Goal: Task Accomplishment & Management: Use online tool/utility

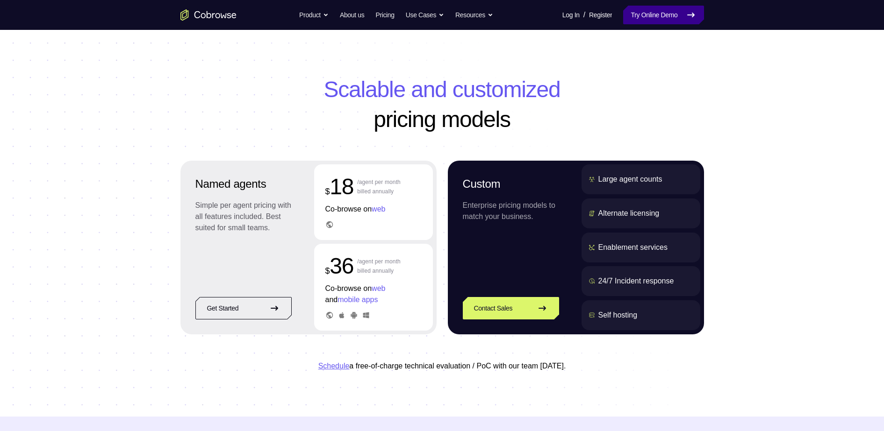
click at [655, 9] on link "Try Online Demo" at bounding box center [663, 15] width 80 height 19
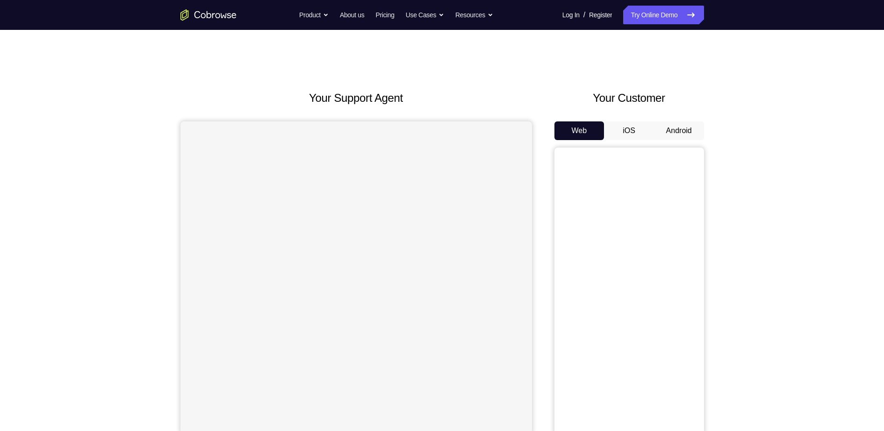
click at [688, 127] on button "Android" at bounding box center [679, 131] width 50 height 19
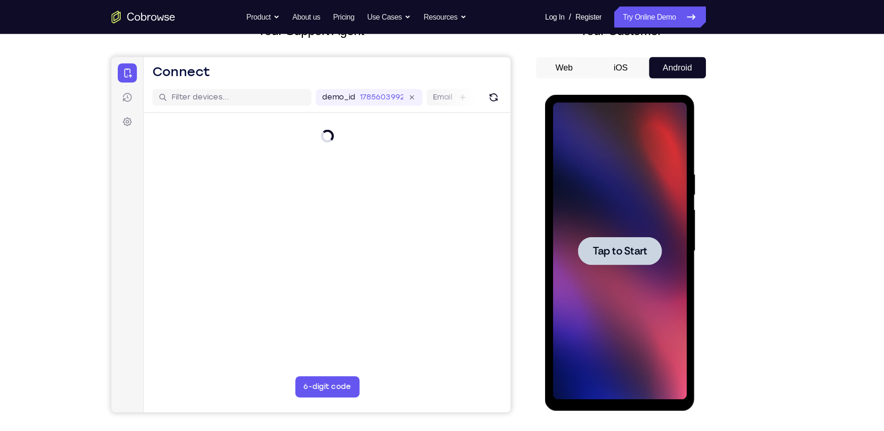
click at [605, 252] on div at bounding box center [611, 233] width 118 height 262
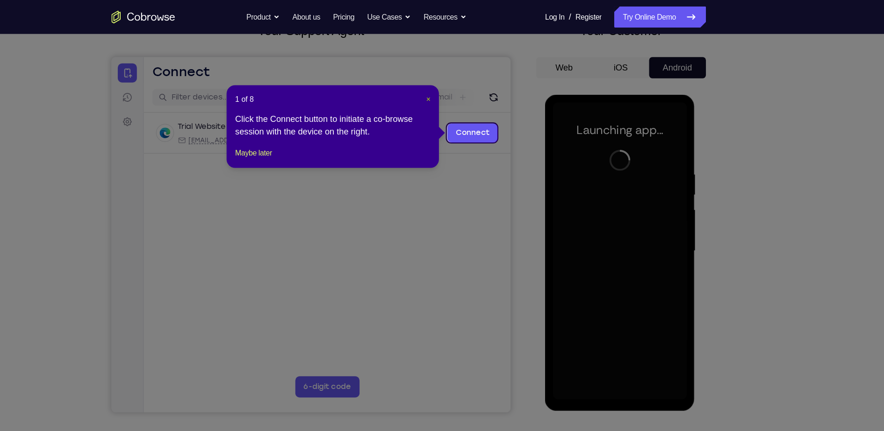
click at [460, 86] on span "×" at bounding box center [460, 87] width 4 height 7
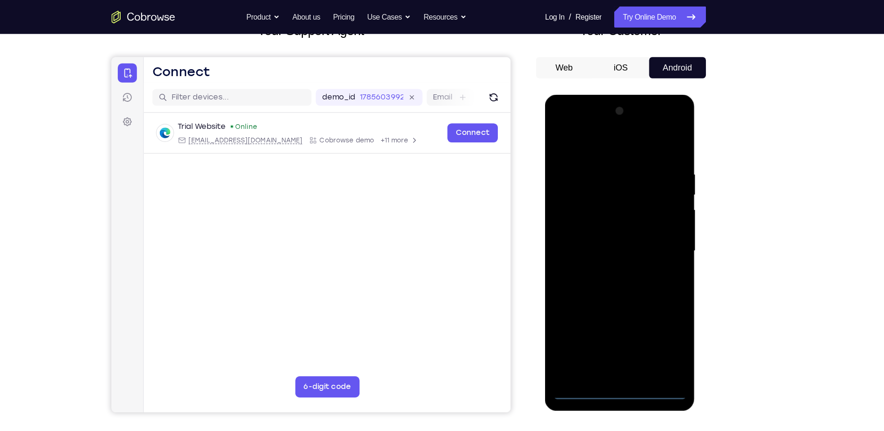
click at [613, 354] on div at bounding box center [611, 233] width 118 height 262
click at [647, 319] on div at bounding box center [611, 233] width 118 height 262
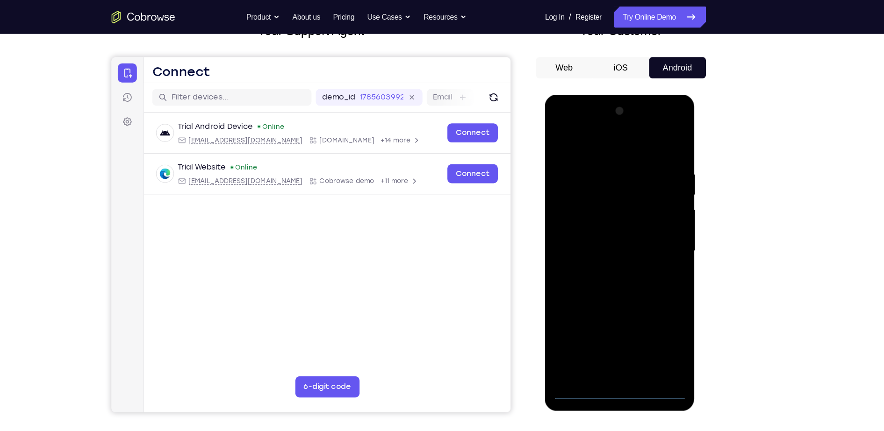
click at [575, 127] on div at bounding box center [611, 233] width 118 height 262
click at [655, 240] on div at bounding box center [611, 233] width 118 height 262
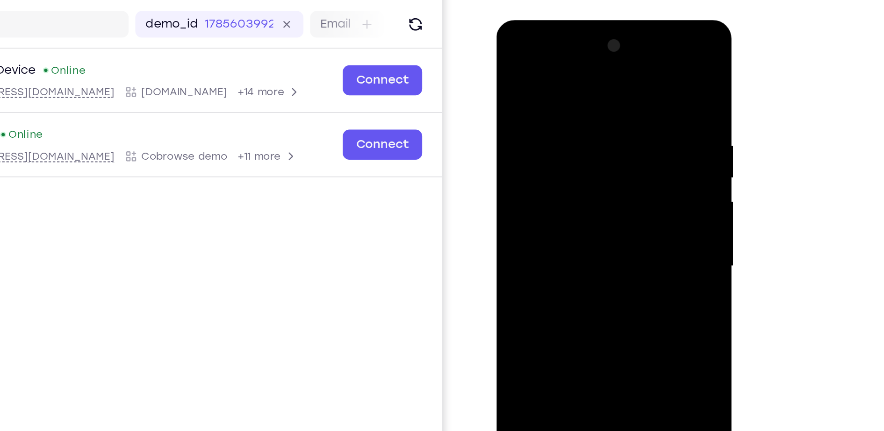
click at [553, 174] on div at bounding box center [562, 158] width 118 height 262
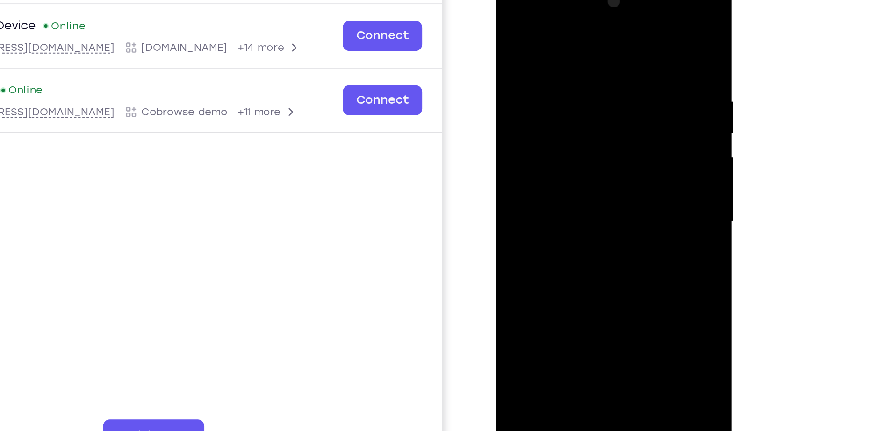
click at [569, 103] on div at bounding box center [562, 114] width 118 height 262
click at [561, 98] on div at bounding box center [562, 114] width 118 height 262
click at [553, 111] on div at bounding box center [562, 114] width 118 height 262
click at [556, 146] on div at bounding box center [562, 114] width 118 height 262
click at [554, 143] on div at bounding box center [562, 114] width 118 height 262
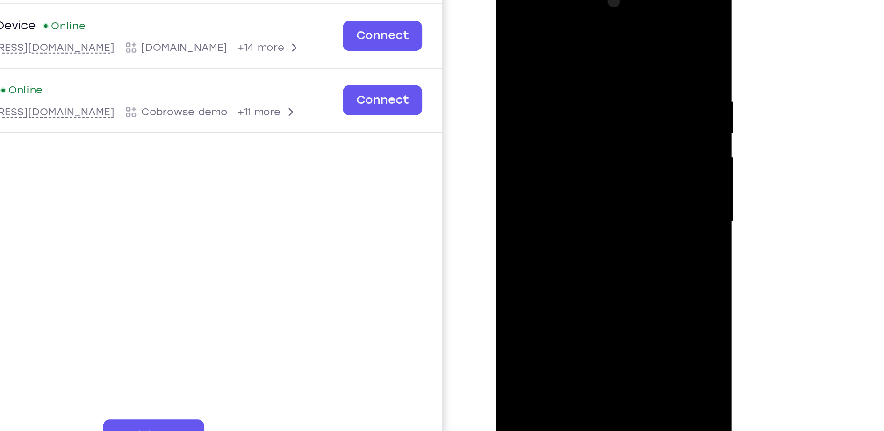
click at [557, 148] on div at bounding box center [562, 114] width 118 height 262
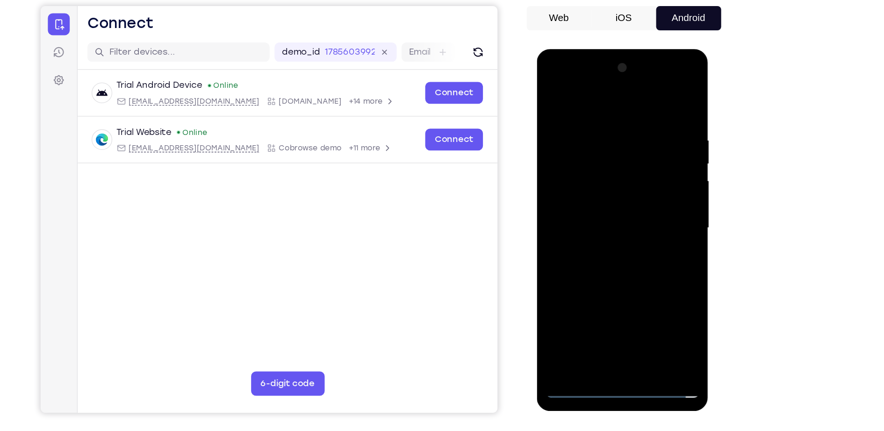
click at [605, 161] on div at bounding box center [603, 187] width 118 height 262
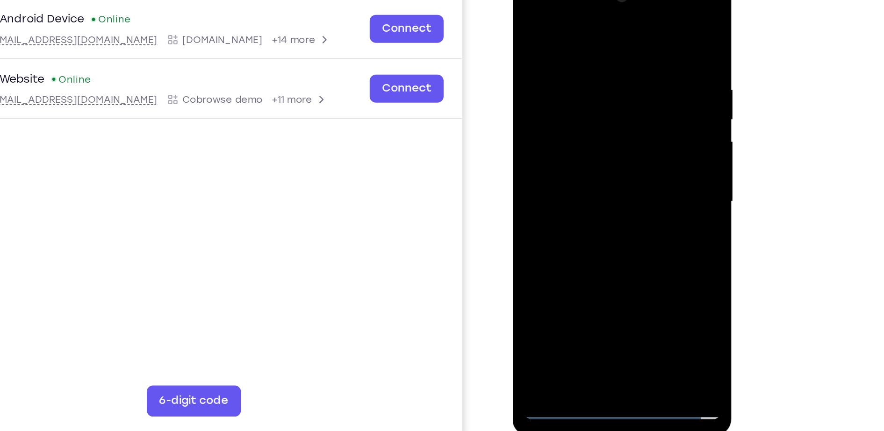
click at [604, 145] on div at bounding box center [578, 111] width 118 height 262
click at [627, 216] on div at bounding box center [578, 111] width 118 height 262
click at [550, 160] on div at bounding box center [578, 111] width 118 height 262
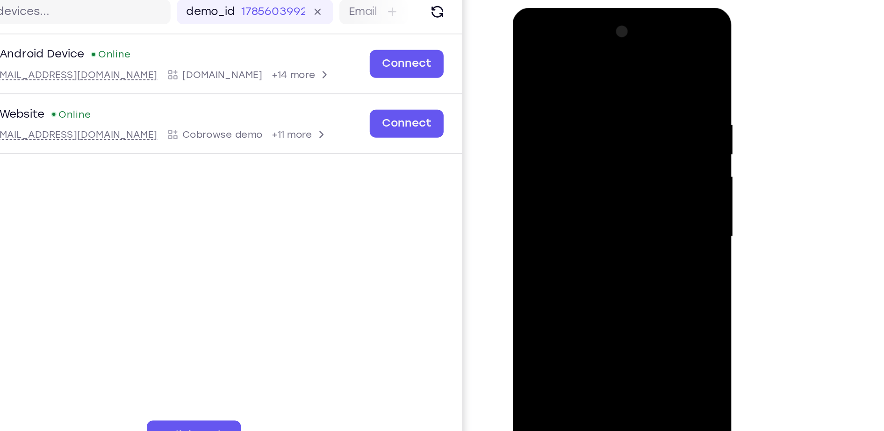
drag, startPoint x: 617, startPoint y: 73, endPoint x: 531, endPoint y: 86, distance: 87.0
click at [531, 86] on div at bounding box center [578, 145] width 118 height 262
drag, startPoint x: 563, startPoint y: 175, endPoint x: 581, endPoint y: 86, distance: 90.6
click at [581, 86] on div at bounding box center [578, 145] width 118 height 262
drag, startPoint x: 567, startPoint y: 201, endPoint x: 568, endPoint y: -1, distance: 202.9
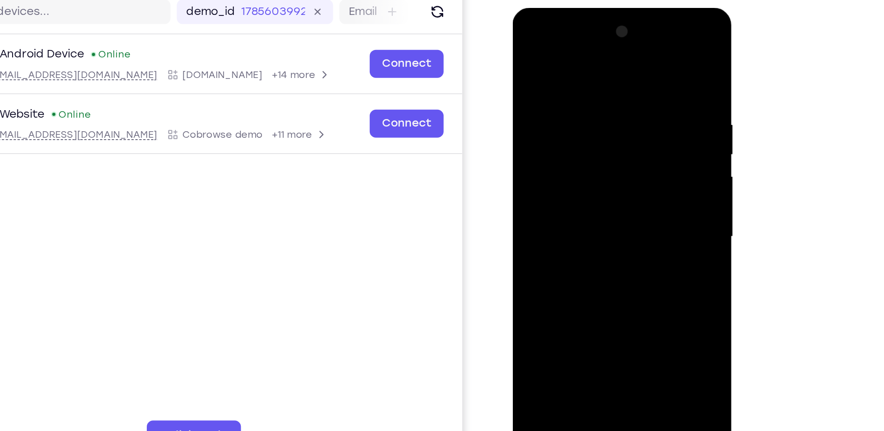
click at [568, 7] on html "Online web based iOS Simulators and Android Emulators. Run iPhone, iPad, Mobile…" at bounding box center [578, 147] width 133 height 280
click at [620, 259] on div at bounding box center [578, 145] width 118 height 262
click at [625, 137] on div at bounding box center [578, 145] width 118 height 262
drag, startPoint x: 554, startPoint y: 142, endPoint x: 551, endPoint y: 221, distance: 79.6
click at [551, 221] on div at bounding box center [578, 145] width 118 height 262
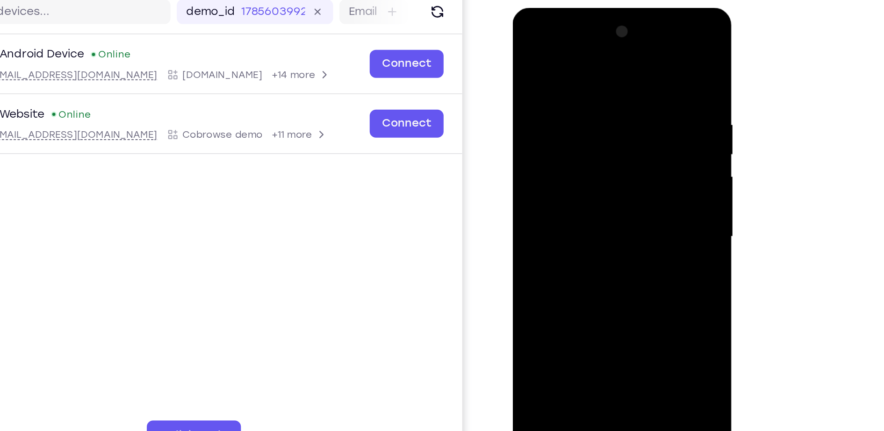
drag, startPoint x: 556, startPoint y: 213, endPoint x: 560, endPoint y: 117, distance: 95.9
click at [560, 117] on div at bounding box center [578, 145] width 118 height 262
drag, startPoint x: 567, startPoint y: 183, endPoint x: 574, endPoint y: 85, distance: 98.4
click at [574, 85] on div at bounding box center [578, 145] width 118 height 262
drag, startPoint x: 575, startPoint y: 211, endPoint x: 594, endPoint y: 62, distance: 149.8
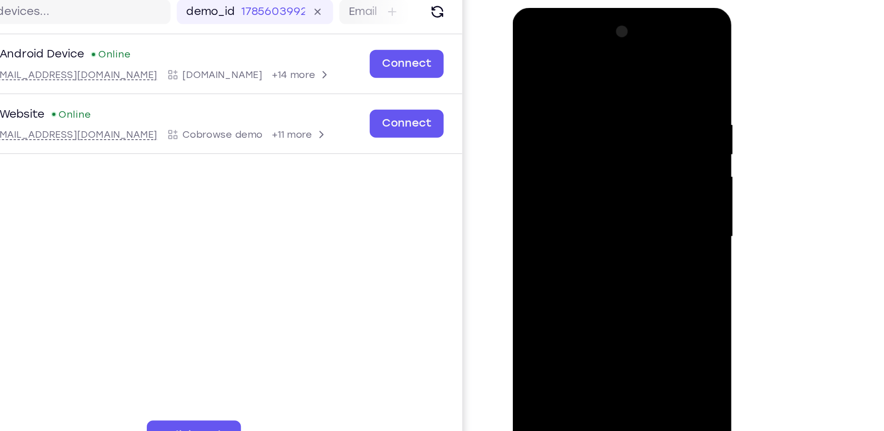
click at [594, 62] on div at bounding box center [578, 145] width 118 height 262
drag, startPoint x: 564, startPoint y: 207, endPoint x: 575, endPoint y: 93, distance: 114.6
click at [575, 93] on div at bounding box center [578, 145] width 118 height 262
drag, startPoint x: 575, startPoint y: 220, endPoint x: 578, endPoint y: 157, distance: 63.2
click at [578, 157] on div at bounding box center [578, 145] width 118 height 262
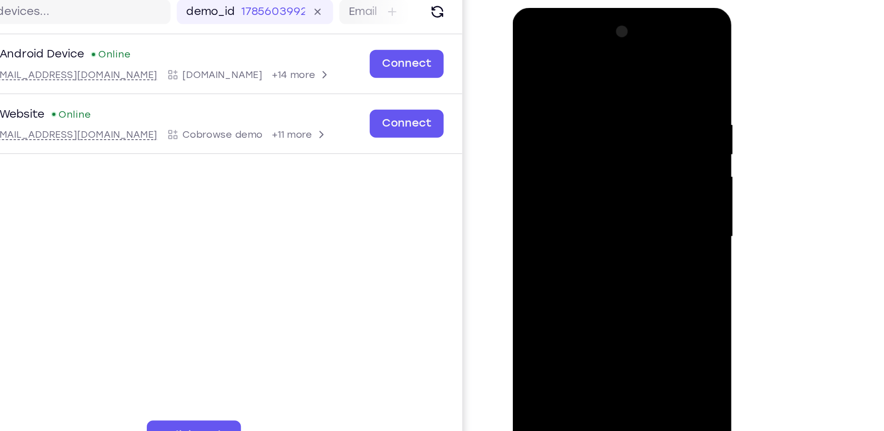
drag, startPoint x: 567, startPoint y: 220, endPoint x: 574, endPoint y: 130, distance: 89.6
click at [574, 130] on div at bounding box center [578, 145] width 118 height 262
drag, startPoint x: 568, startPoint y: 217, endPoint x: 571, endPoint y: 116, distance: 101.5
click at [571, 116] on div at bounding box center [578, 145] width 118 height 262
drag, startPoint x: 565, startPoint y: 211, endPoint x: 568, endPoint y: 128, distance: 83.3
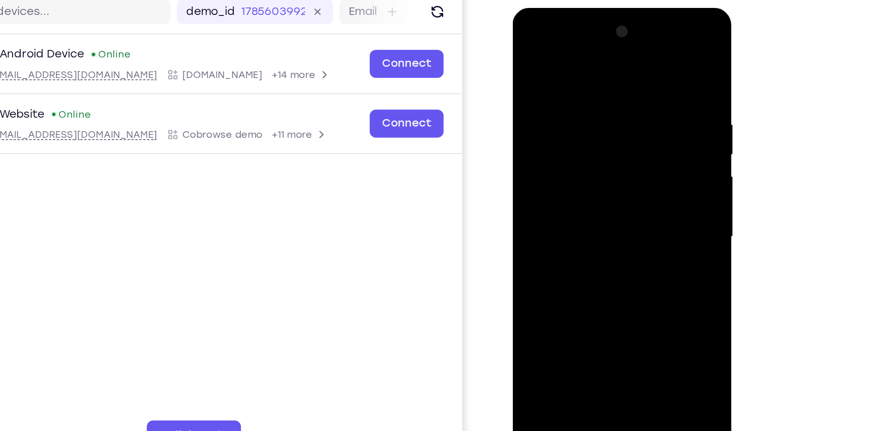
click at [568, 128] on div at bounding box center [578, 145] width 118 height 262
drag, startPoint x: 563, startPoint y: 196, endPoint x: 561, endPoint y: 115, distance: 81.8
click at [561, 115] on div at bounding box center [578, 145] width 118 height 262
drag, startPoint x: 560, startPoint y: 199, endPoint x: 563, endPoint y: 107, distance: 92.1
click at [563, 107] on div at bounding box center [578, 145] width 118 height 262
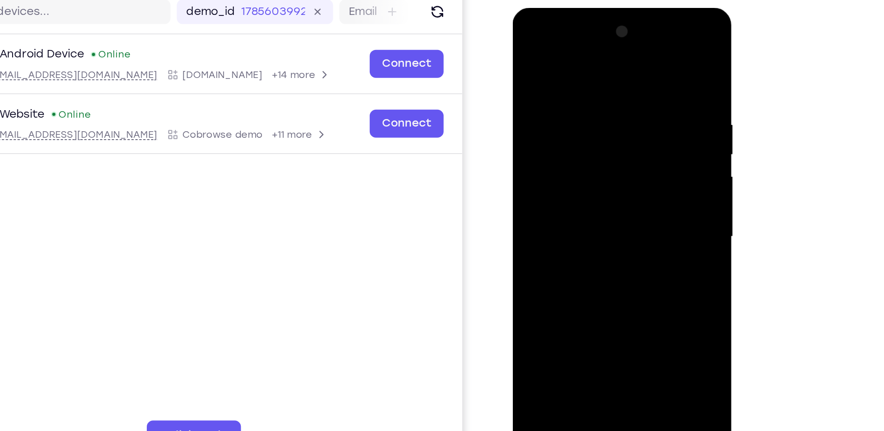
drag, startPoint x: 552, startPoint y: 213, endPoint x: 565, endPoint y: 108, distance: 106.1
click at [565, 108] on div at bounding box center [578, 145] width 118 height 262
drag, startPoint x: 562, startPoint y: 222, endPoint x: 560, endPoint y: 105, distance: 116.4
click at [560, 105] on div at bounding box center [578, 145] width 118 height 262
drag, startPoint x: 572, startPoint y: 218, endPoint x: 574, endPoint y: 89, distance: 129.5
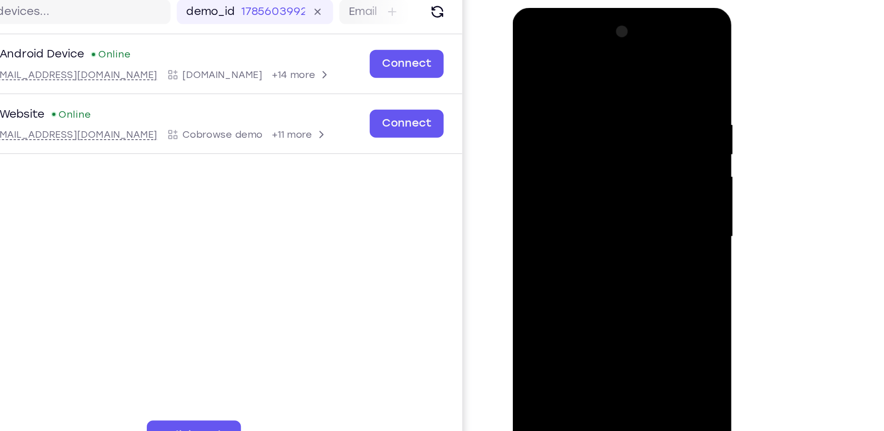
click at [574, 89] on div at bounding box center [578, 145] width 118 height 262
drag, startPoint x: 581, startPoint y: 227, endPoint x: 589, endPoint y: 113, distance: 113.9
click at [589, 113] on div at bounding box center [578, 145] width 118 height 262
drag, startPoint x: 576, startPoint y: 216, endPoint x: 579, endPoint y: 116, distance: 99.1
click at [579, 116] on div at bounding box center [578, 145] width 118 height 262
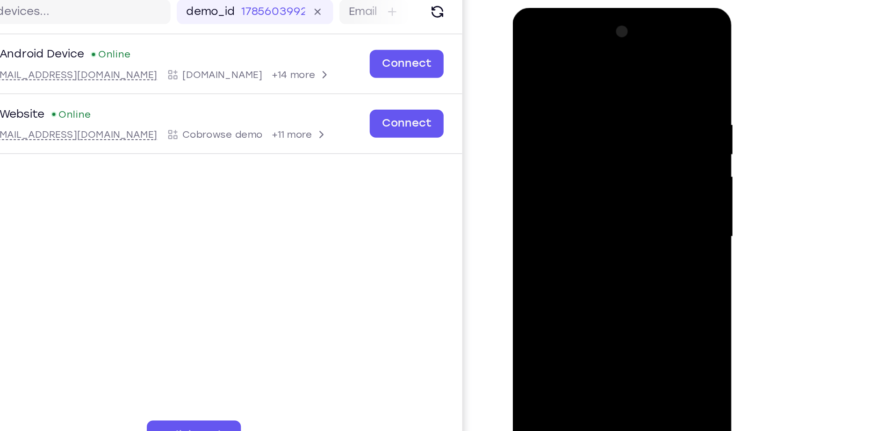
drag, startPoint x: 567, startPoint y: 233, endPoint x: 575, endPoint y: 112, distance: 121.8
click at [575, 112] on div at bounding box center [578, 145] width 118 height 262
drag, startPoint x: 564, startPoint y: 229, endPoint x: 580, endPoint y: 94, distance: 135.6
click at [580, 94] on div at bounding box center [578, 145] width 118 height 262
drag, startPoint x: 584, startPoint y: 222, endPoint x: 590, endPoint y: 92, distance: 130.1
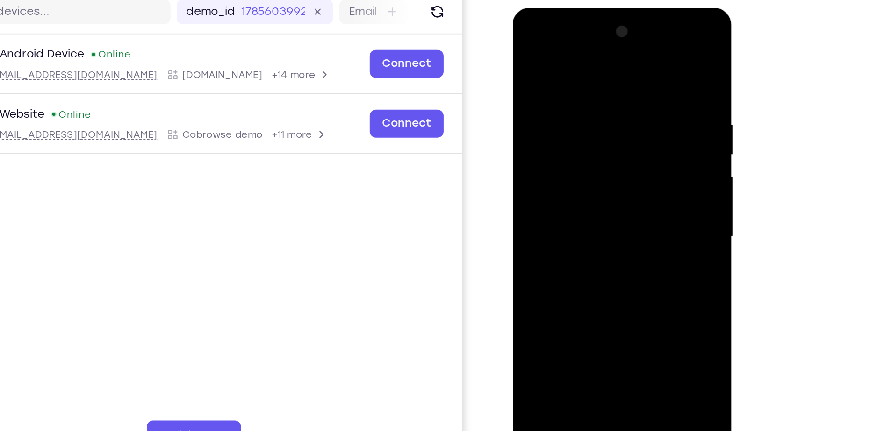
click at [590, 92] on div at bounding box center [578, 145] width 118 height 262
drag, startPoint x: 575, startPoint y: 226, endPoint x: 583, endPoint y: 81, distance: 145.1
click at [583, 81] on div at bounding box center [578, 145] width 118 height 262
drag, startPoint x: 573, startPoint y: 232, endPoint x: 582, endPoint y: 97, distance: 134.9
click at [582, 97] on div at bounding box center [578, 145] width 118 height 262
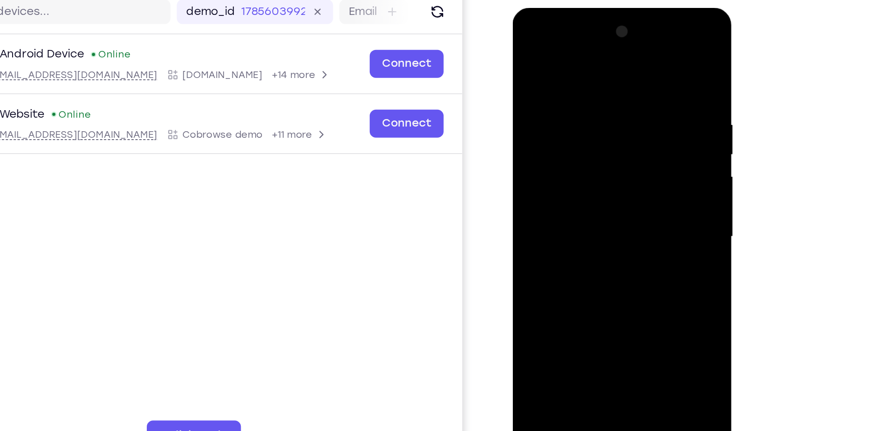
drag, startPoint x: 561, startPoint y: 223, endPoint x: 567, endPoint y: 87, distance: 135.2
click at [567, 87] on div at bounding box center [578, 145] width 118 height 262
drag, startPoint x: 567, startPoint y: 231, endPoint x: 569, endPoint y: 104, distance: 126.7
click at [569, 104] on div at bounding box center [578, 145] width 118 height 262
drag, startPoint x: 566, startPoint y: 225, endPoint x: 566, endPoint y: 126, distance: 98.6
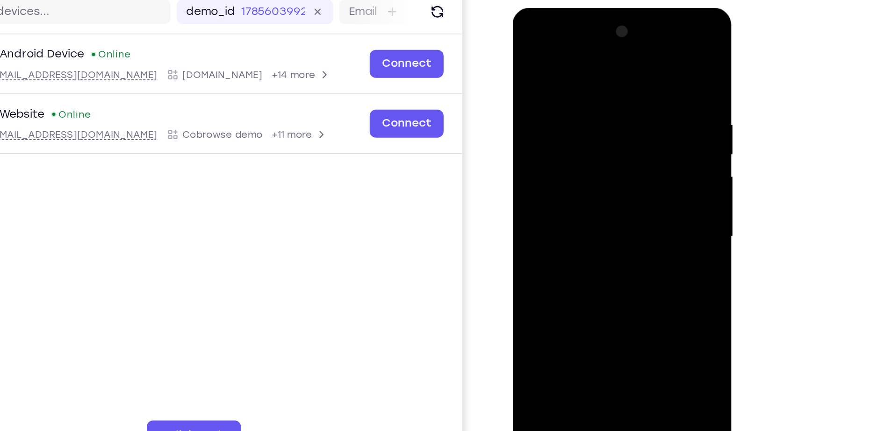
click at [566, 126] on div at bounding box center [578, 145] width 118 height 262
drag, startPoint x: 567, startPoint y: 208, endPoint x: 564, endPoint y: 107, distance: 101.9
click at [564, 107] on div at bounding box center [578, 145] width 118 height 262
drag, startPoint x: 564, startPoint y: 203, endPoint x: 549, endPoint y: 89, distance: 115.0
click at [549, 89] on div at bounding box center [578, 145] width 118 height 262
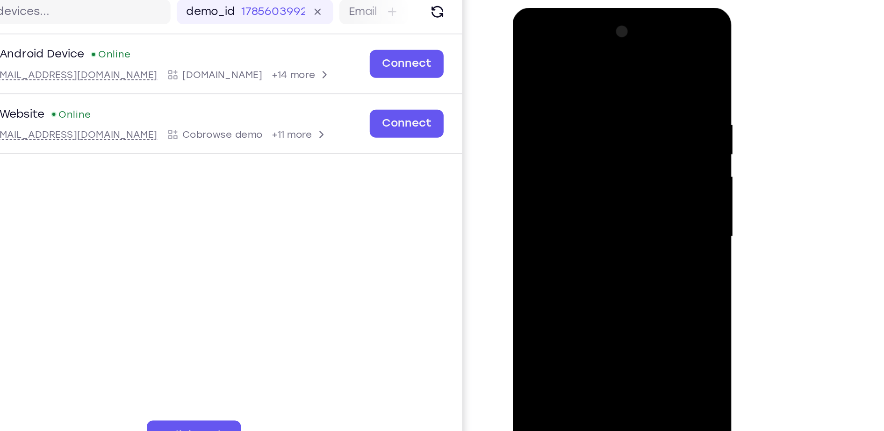
drag, startPoint x: 554, startPoint y: 224, endPoint x: 550, endPoint y: 107, distance: 117.9
click at [550, 107] on div at bounding box center [578, 145] width 118 height 262
drag, startPoint x: 562, startPoint y: 217, endPoint x: 565, endPoint y: 107, distance: 110.8
click at [565, 107] on div at bounding box center [578, 145] width 118 height 262
drag, startPoint x: 575, startPoint y: 221, endPoint x: 586, endPoint y: 96, distance: 125.8
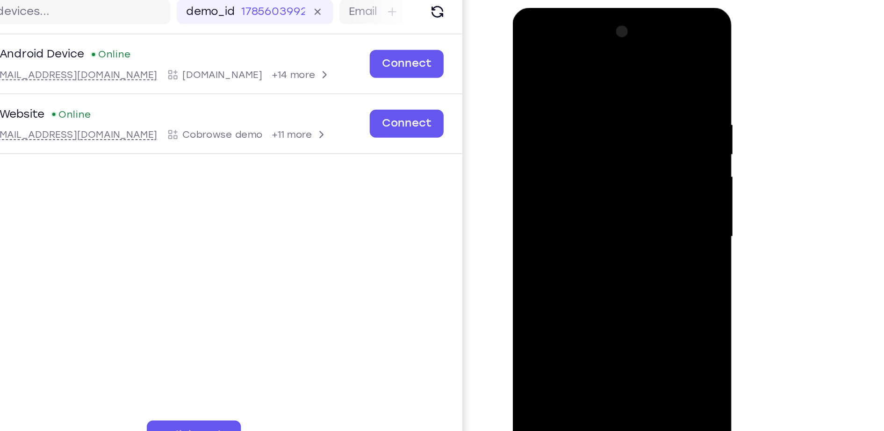
click at [586, 96] on div at bounding box center [578, 145] width 118 height 262
drag, startPoint x: 577, startPoint y: 208, endPoint x: 578, endPoint y: 146, distance: 62.2
click at [578, 146] on div at bounding box center [578, 145] width 118 height 262
drag
click at [582, 155] on div at bounding box center [578, 145] width 118 height 262
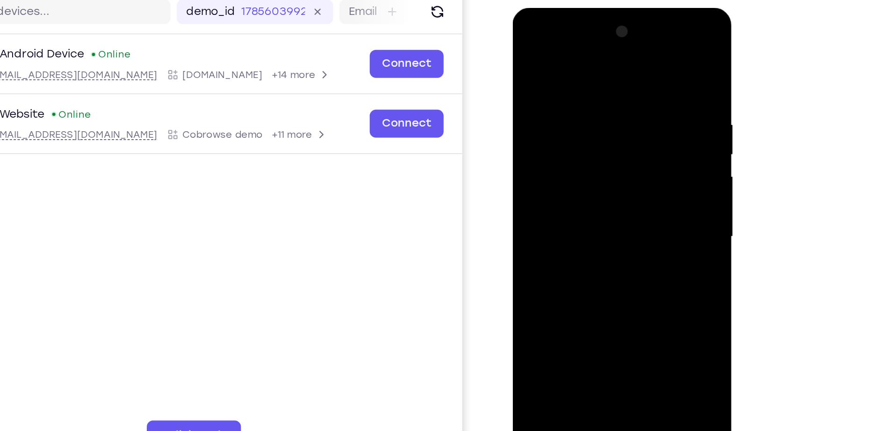
click at [577, 125] on div at bounding box center [578, 145] width 118 height 262
click at [579, 107] on div at bounding box center [578, 145] width 118 height 262
click at [569, 142] on div at bounding box center [578, 145] width 118 height 262
drag, startPoint x: 572, startPoint y: 218, endPoint x: 568, endPoint y: 108, distance: 109.9
click at [568, 108] on div at bounding box center [578, 145] width 118 height 262
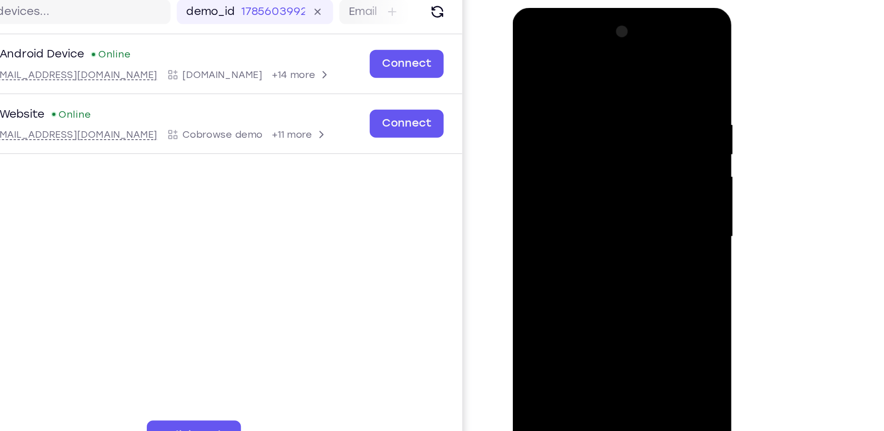
drag, startPoint x: 573, startPoint y: 222, endPoint x: 573, endPoint y: 108, distance: 113.1
click at [573, 108] on div at bounding box center [578, 145] width 118 height 262
drag, startPoint x: 564, startPoint y: 215, endPoint x: 571, endPoint y: 107, distance: 108.2
click at [571, 107] on div at bounding box center [578, 145] width 118 height 262
click at [579, 107] on div at bounding box center [578, 145] width 118 height 262
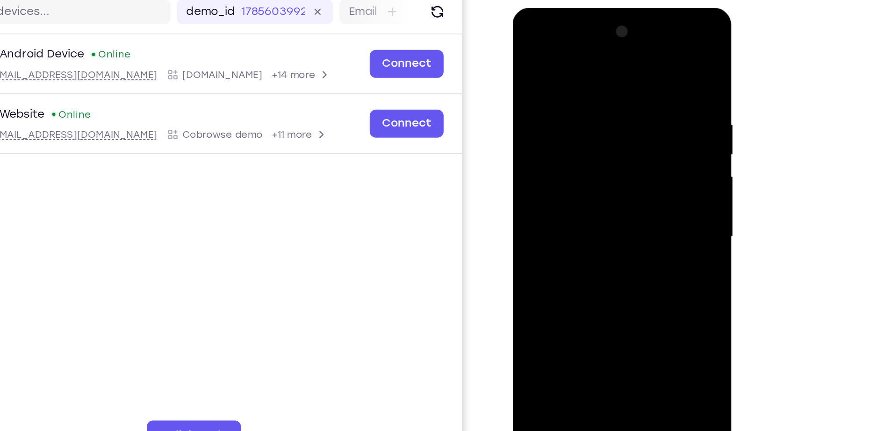
click at [572, 136] on div at bounding box center [578, 145] width 118 height 262
click at [569, 87] on div at bounding box center [578, 145] width 118 height 262
drag, startPoint x: 576, startPoint y: 233, endPoint x: 571, endPoint y: 121, distance: 112.8
click at [571, 121] on div at bounding box center [578, 145] width 118 height 262
drag, startPoint x: 568, startPoint y: 226, endPoint x: 568, endPoint y: 127, distance: 98.6
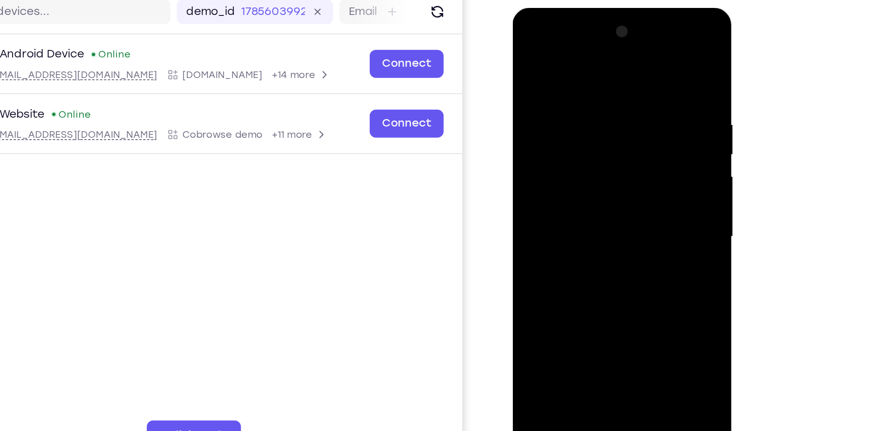
click at [568, 127] on div at bounding box center [578, 145] width 118 height 262
drag, startPoint x: 566, startPoint y: 232, endPoint x: 569, endPoint y: 133, distance: 99.2
click at [569, 133] on div at bounding box center [578, 145] width 118 height 262
drag, startPoint x: 569, startPoint y: 222, endPoint x: 564, endPoint y: 111, distance: 111.4
click at [564, 111] on div at bounding box center [578, 145] width 118 height 262
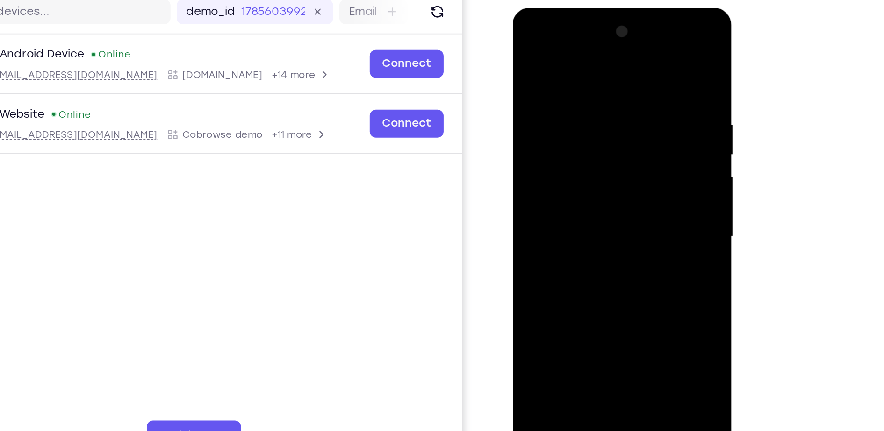
drag, startPoint x: 567, startPoint y: 229, endPoint x: 567, endPoint y: 113, distance: 115.9
click at [567, 113] on div at bounding box center [578, 145] width 118 height 262
drag, startPoint x: 568, startPoint y: 226, endPoint x: 562, endPoint y: 107, distance: 119.8
click at [562, 107] on div at bounding box center [578, 145] width 118 height 262
drag, startPoint x: 574, startPoint y: 225, endPoint x: 574, endPoint y: 84, distance: 141.2
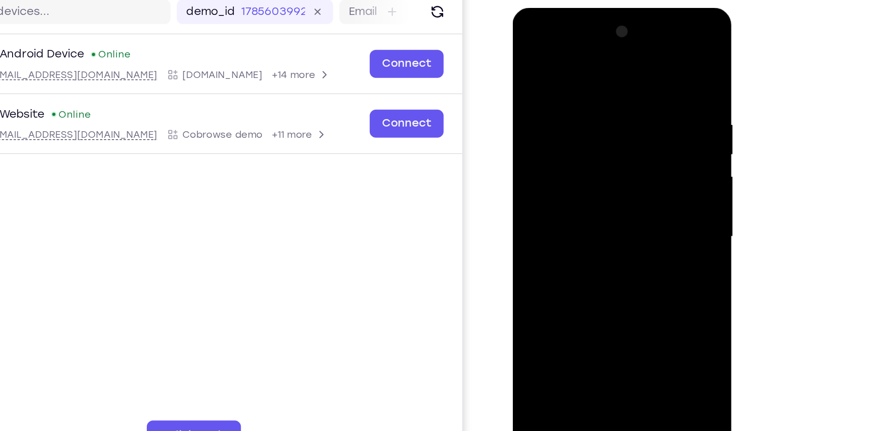
click at [574, 84] on div at bounding box center [578, 145] width 118 height 262
drag, startPoint x: 573, startPoint y: 227, endPoint x: 578, endPoint y: 91, distance: 136.6
click at [578, 91] on div at bounding box center [578, 145] width 118 height 262
drag, startPoint x: 577, startPoint y: 213, endPoint x: 585, endPoint y: 117, distance: 95.7
click at [585, 117] on div at bounding box center [578, 145] width 118 height 262
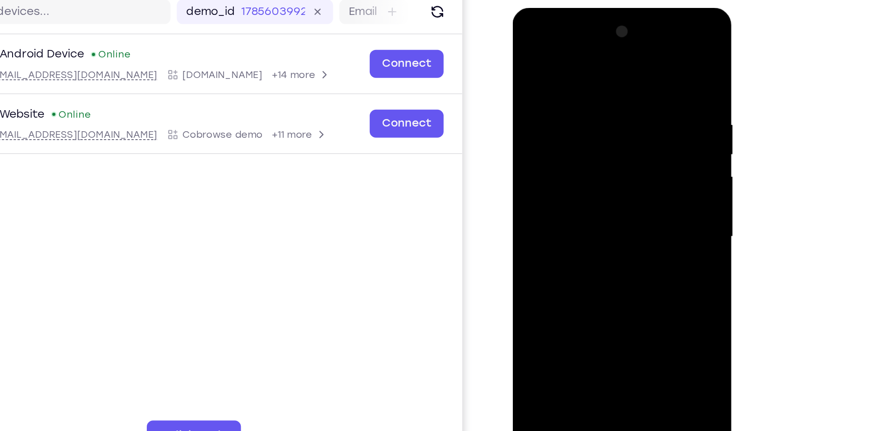
drag, startPoint x: 577, startPoint y: 229, endPoint x: 574, endPoint y: 112, distance: 116.9
click at [574, 112] on div at bounding box center [578, 145] width 118 height 262
drag, startPoint x: 574, startPoint y: 220, endPoint x: 572, endPoint y: 141, distance: 79.5
click at [572, 141] on div at bounding box center [578, 145] width 118 height 262
drag, startPoint x: 566, startPoint y: 205, endPoint x: 565, endPoint y: 125, distance: 79.9
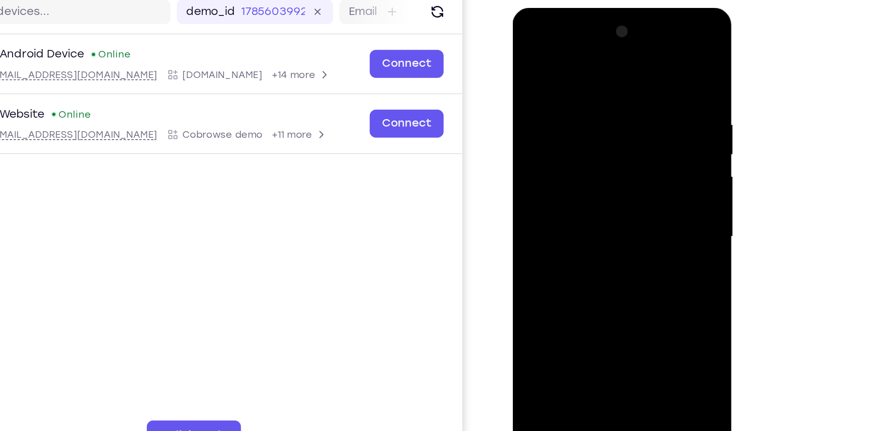
click at [565, 125] on div at bounding box center [578, 145] width 118 height 262
drag, startPoint x: 566, startPoint y: 230, endPoint x: 565, endPoint y: 127, distance: 103.8
click at [565, 127] on div at bounding box center [578, 145] width 118 height 262
drag, startPoint x: 563, startPoint y: 217, endPoint x: 557, endPoint y: 135, distance: 82.5
click at [557, 135] on div at bounding box center [578, 145] width 118 height 262
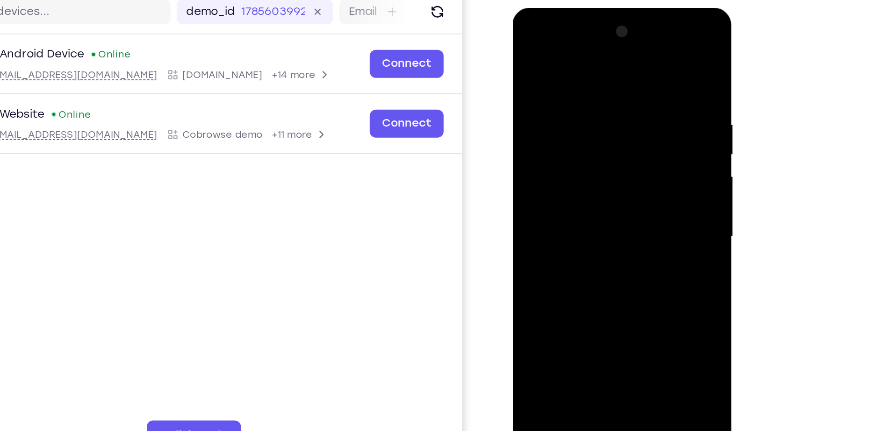
drag, startPoint x: 582, startPoint y: 223, endPoint x: 577, endPoint y: 71, distance: 151.5
click at [577, 71] on div at bounding box center [578, 145] width 118 height 262
drag, startPoint x: 573, startPoint y: 206, endPoint x: 561, endPoint y: 105, distance: 101.2
click at [561, 105] on div at bounding box center [578, 145] width 118 height 262
drag, startPoint x: 568, startPoint y: 226, endPoint x: 560, endPoint y: 128, distance: 98.6
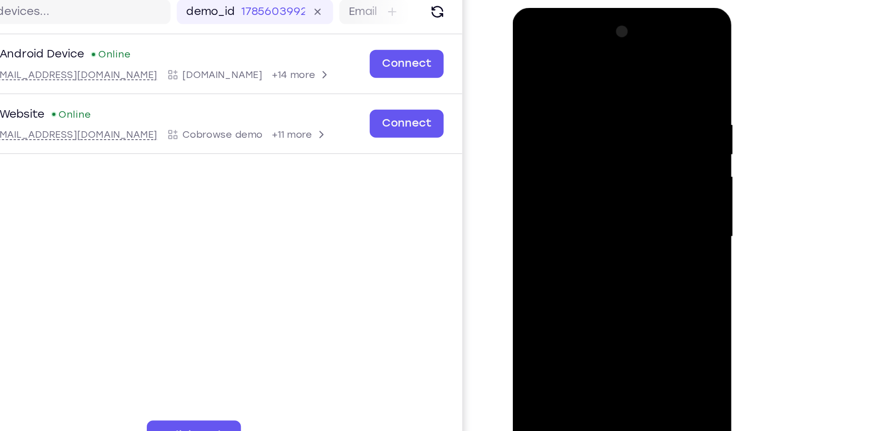
click at [560, 128] on div at bounding box center [578, 145] width 118 height 262
drag, startPoint x: 570, startPoint y: 216, endPoint x: 561, endPoint y: 121, distance: 94.8
click at [561, 121] on div at bounding box center [578, 145] width 118 height 262
drag, startPoint x: 572, startPoint y: 216, endPoint x: 566, endPoint y: 155, distance: 61.5
click at [566, 155] on div at bounding box center [578, 145] width 118 height 262
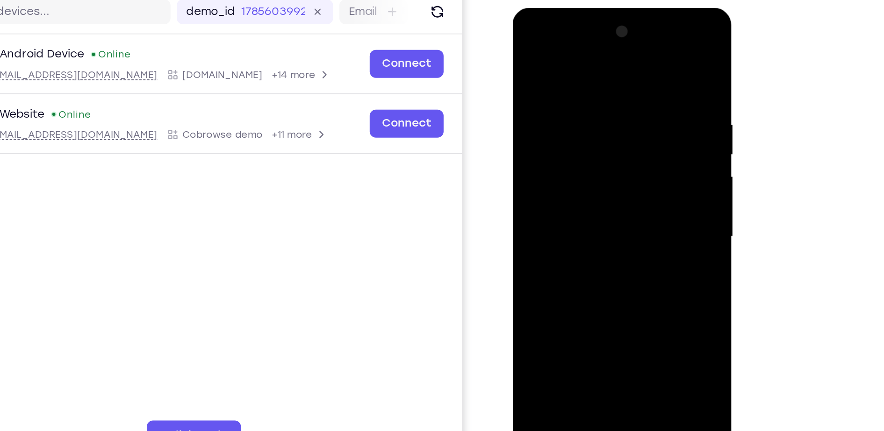
drag, startPoint x: 569, startPoint y: 204, endPoint x: 572, endPoint y: 106, distance: 98.2
click at [572, 106] on div at bounding box center [578, 145] width 118 height 262
drag, startPoint x: 568, startPoint y: 216, endPoint x: 553, endPoint y: 110, distance: 107.2
click at [553, 110] on div at bounding box center [578, 145] width 118 height 262
drag, startPoint x: 565, startPoint y: 226, endPoint x: 557, endPoint y: 141, distance: 85.9
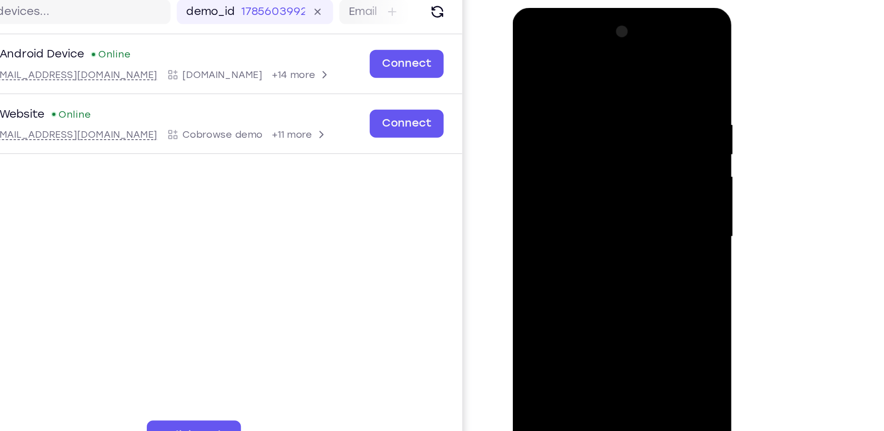
click at [557, 141] on div at bounding box center [578, 145] width 118 height 262
click at [636, 280] on div at bounding box center [578, 146] width 132 height 279
click at [535, 255] on div at bounding box center [578, 145] width 118 height 262
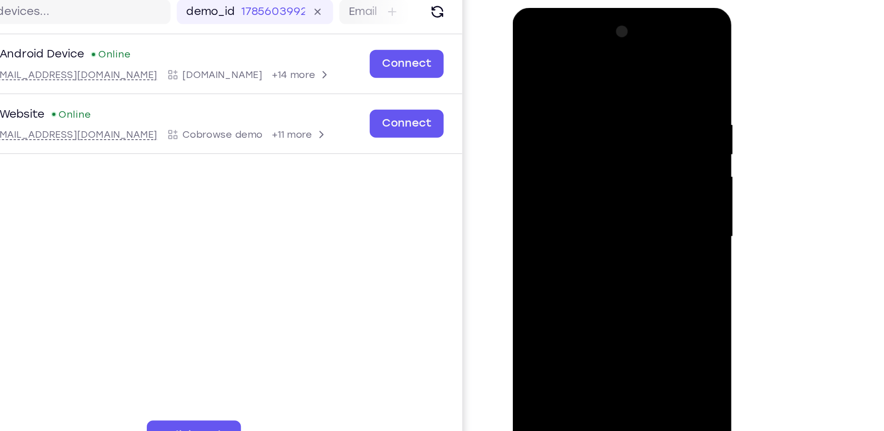
click at [535, 255] on div at bounding box center [578, 145] width 118 height 262
drag, startPoint x: 578, startPoint y: 52, endPoint x: 688, endPoint y: 280, distance: 252.6
click at [646, 280] on html "Online web based iOS Simulators and Android Emulators. Run iPhone, iPad, Mobile…" at bounding box center [578, 147] width 133 height 280
drag, startPoint x: 572, startPoint y: 50, endPoint x: 563, endPoint y: 280, distance: 229.2
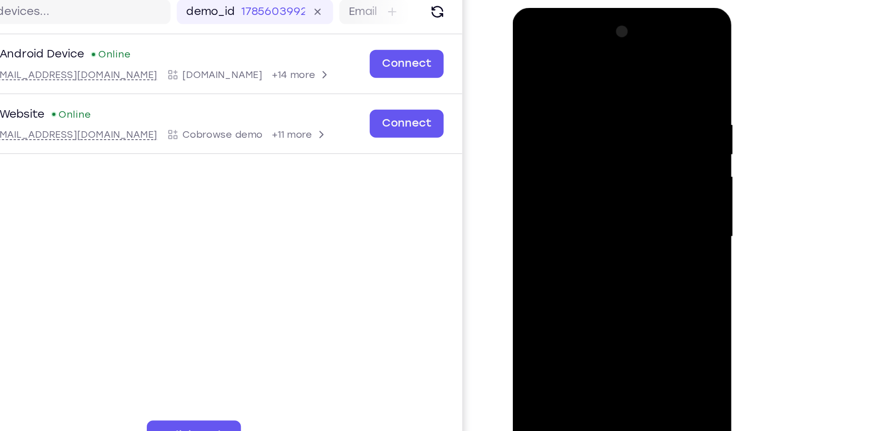
click at [563, 280] on div at bounding box center [578, 146] width 132 height 279
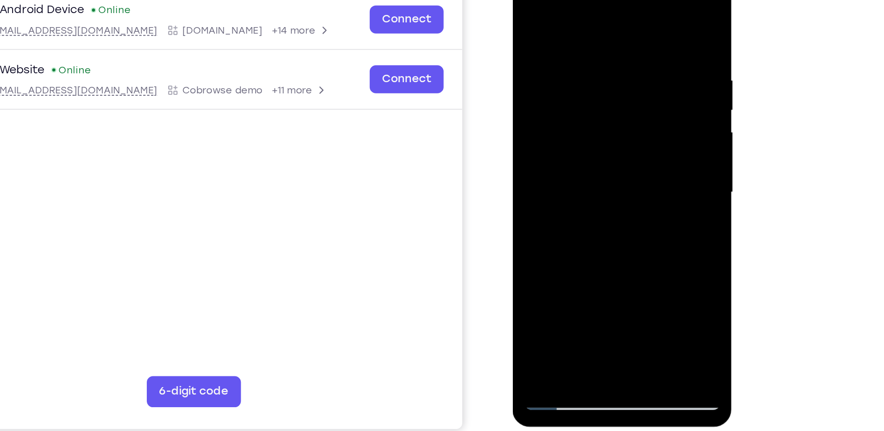
click at [627, 213] on div at bounding box center [578, 102] width 118 height 262
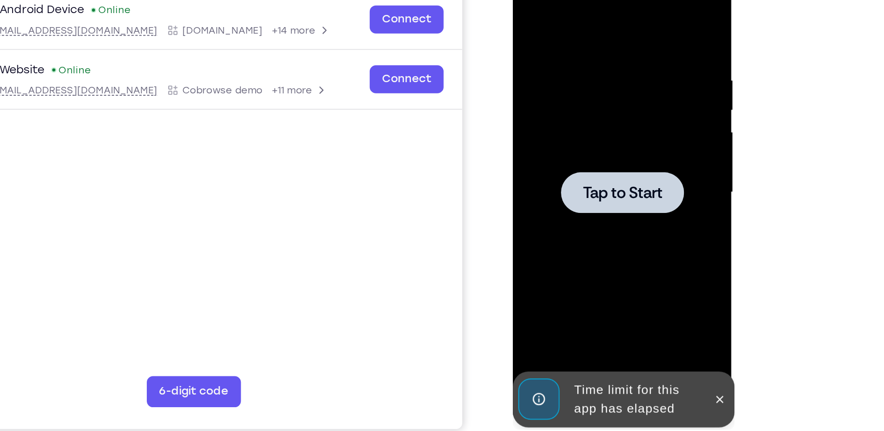
click at [562, 211] on div "Online web based iOS Simulators and Android Emulators. Run iPhone, iPad, Mobile…" at bounding box center [578, 104] width 133 height 280
click at [581, 172] on div at bounding box center [578, 102] width 118 height 262
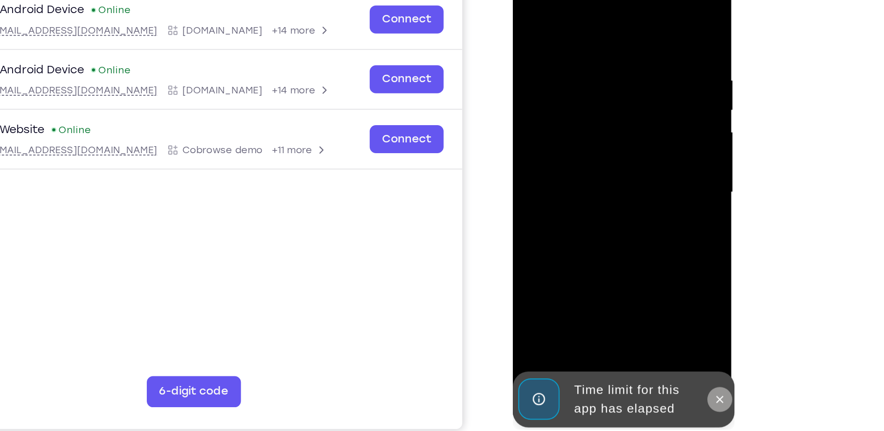
click at [638, 223] on icon at bounding box center [637, 225] width 4 height 4
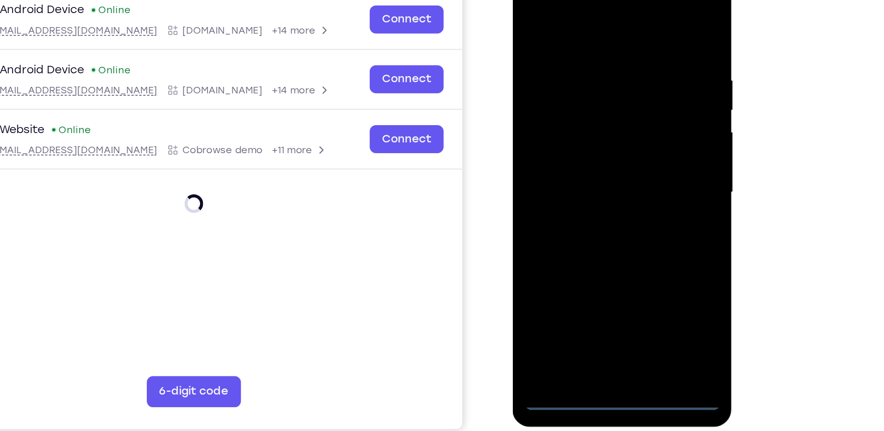
click at [586, 221] on div at bounding box center [578, 102] width 118 height 262
click at [584, 223] on div at bounding box center [578, 102] width 118 height 262
click at [582, 224] on div at bounding box center [578, 102] width 118 height 262
click at [621, 186] on div at bounding box center [578, 102] width 118 height 262
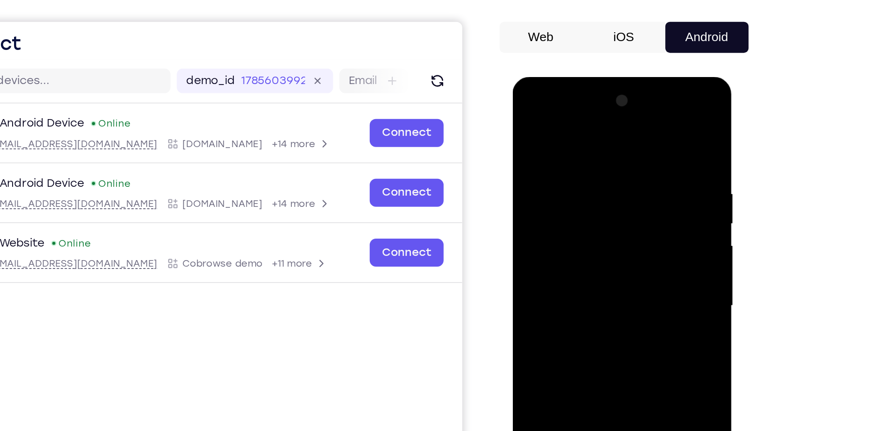
click at [571, 131] on div at bounding box center [578, 215] width 118 height 262
click at [620, 214] on div at bounding box center [578, 215] width 118 height 262
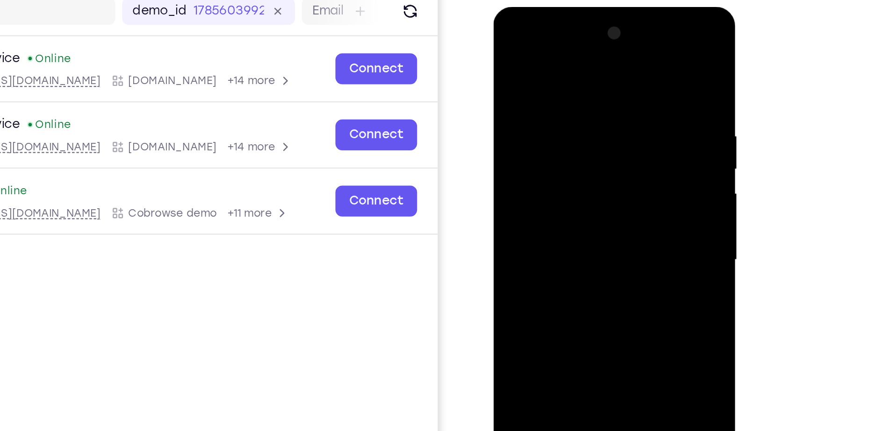
click at [545, 162] on div at bounding box center [559, 145] width 118 height 262
click at [551, 137] on div at bounding box center [559, 145] width 118 height 262
click at [553, 130] on div at bounding box center [559, 145] width 118 height 262
click at [540, 142] on div at bounding box center [559, 145] width 118 height 262
click at [580, 184] on div at bounding box center [559, 145] width 118 height 262
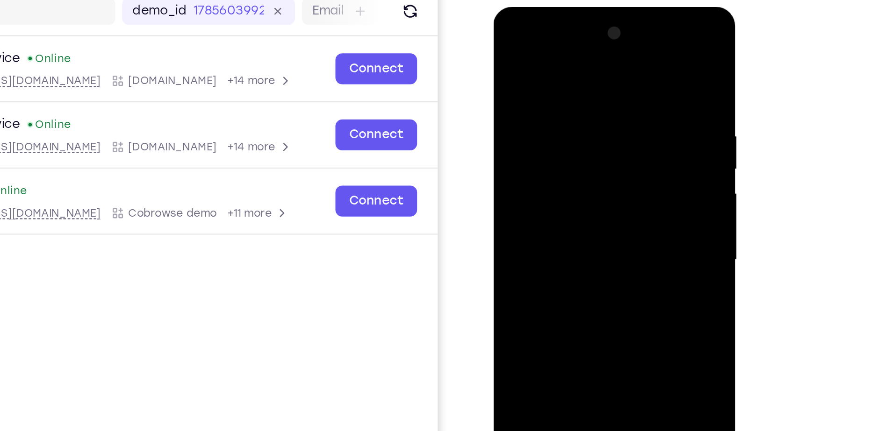
click at [517, 140] on div at bounding box center [559, 145] width 118 height 262
click at [520, 144] on div at bounding box center [559, 145] width 118 height 262
click at [533, 176] on div at bounding box center [559, 145] width 118 height 262
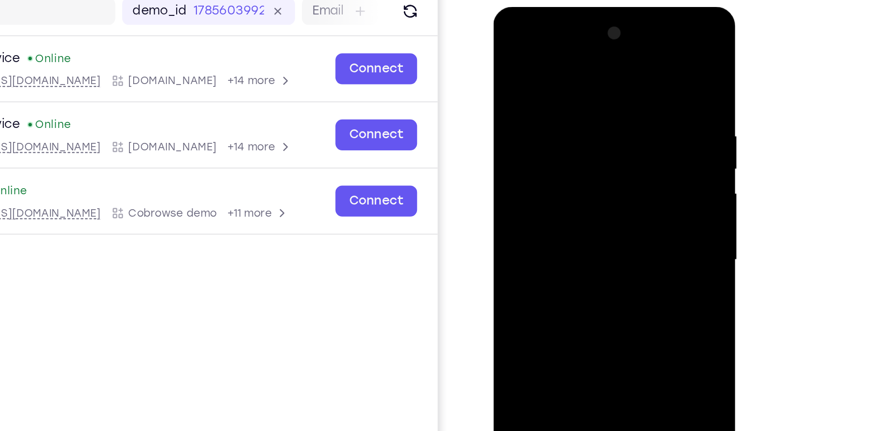
click at [533, 176] on div at bounding box center [559, 145] width 118 height 262
click at [551, 187] on div at bounding box center [559, 145] width 118 height 262
click at [581, 79] on div at bounding box center [559, 145] width 118 height 262
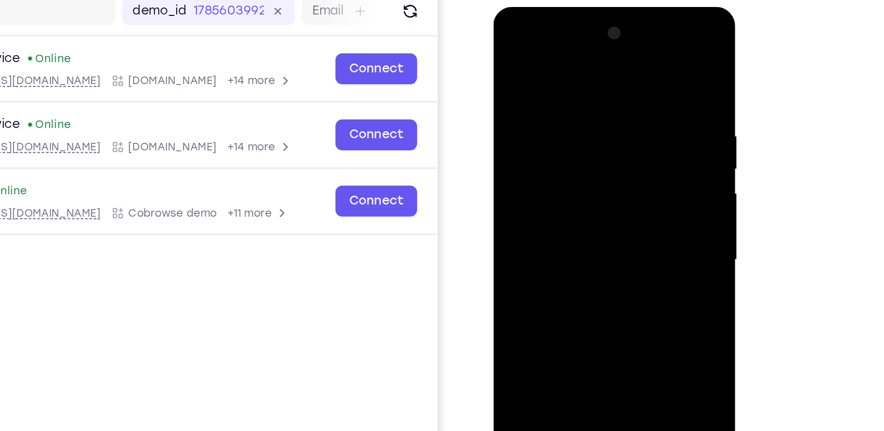
click at [599, 108] on div at bounding box center [559, 145] width 118 height 262
click at [599, 143] on div at bounding box center [559, 145] width 118 height 262
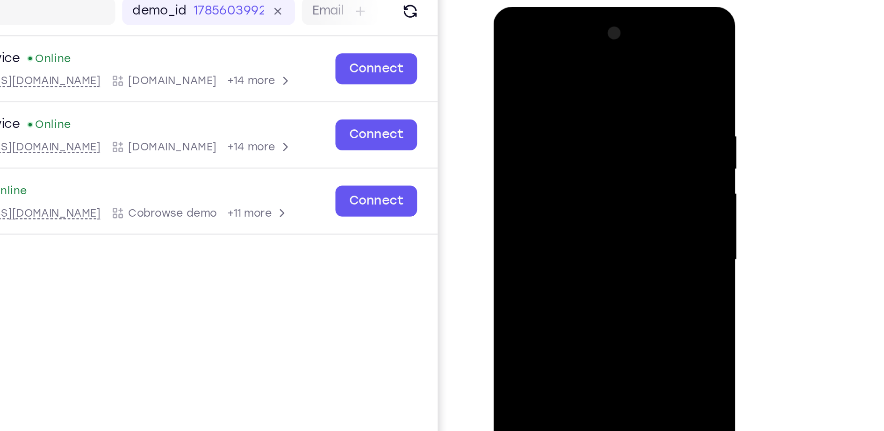
click at [599, 143] on div at bounding box center [559, 145] width 118 height 262
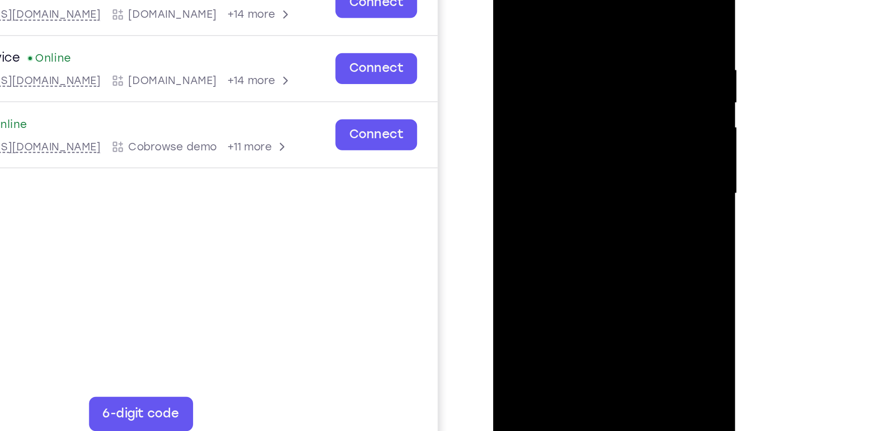
click at [598, 186] on div at bounding box center [559, 79] width 118 height 262
click at [597, 107] on div at bounding box center [559, 79] width 118 height 262
drag, startPoint x: 597, startPoint y: 107, endPoint x: 464, endPoint y: 116, distance: 134.1
click at [493, 116] on html "Online web based iOS Simulators and Android Emulators. Run iPhone, iPad, Mobile…" at bounding box center [559, 81] width 133 height 280
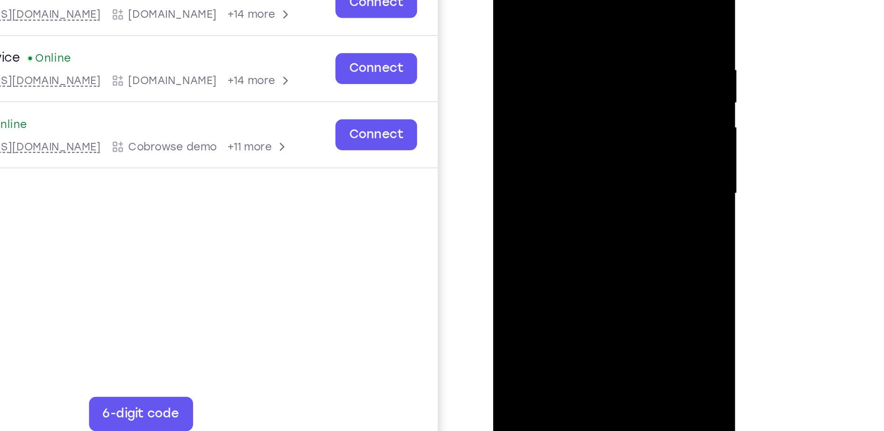
drag, startPoint x: 508, startPoint y: 85, endPoint x: 640, endPoint y: 87, distance: 132.3
click at [626, 87] on html "Online web based iOS Simulators and Android Emulators. Run iPhone, iPad, Mobile…" at bounding box center [559, 81] width 133 height 280
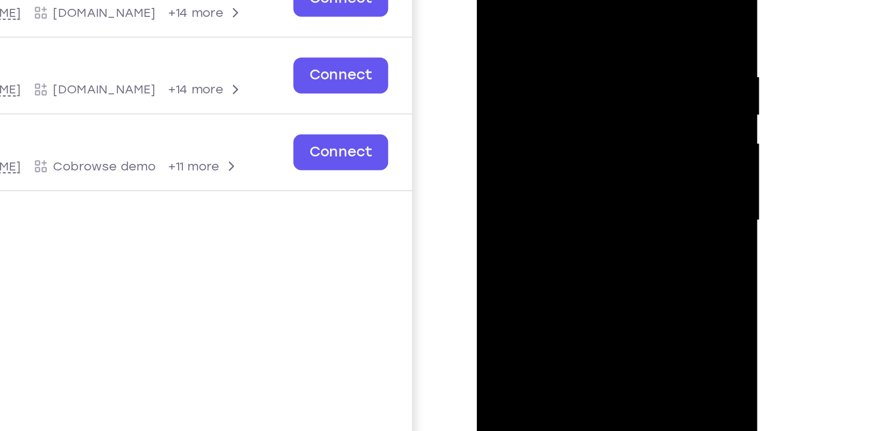
click at [577, 45] on div at bounding box center [543, 66] width 118 height 262
click at [498, 0] on div at bounding box center [543, 66] width 118 height 262
drag, startPoint x: 523, startPoint y: 108, endPoint x: 512, endPoint y: 119, distance: 15.9
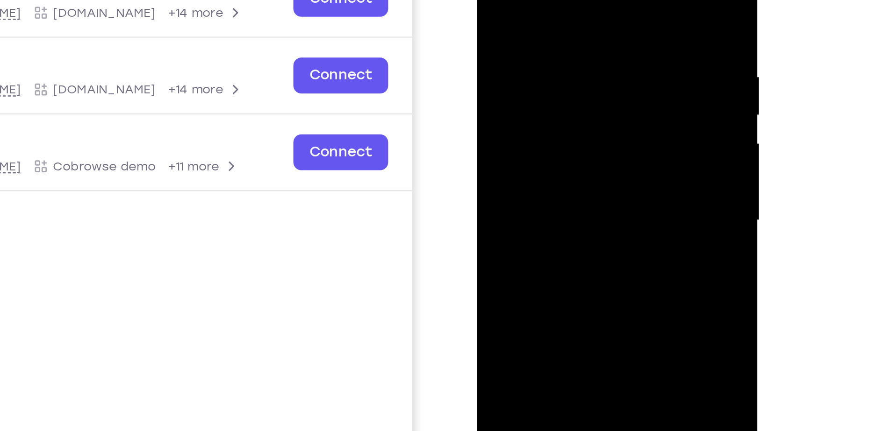
click at [512, 119] on div at bounding box center [543, 66] width 118 height 262
click at [501, 1] on div at bounding box center [543, 66] width 118 height 262
drag, startPoint x: 541, startPoint y: 47, endPoint x: 542, endPoint y: 78, distance: 30.4
click at [542, 78] on div at bounding box center [543, 66] width 118 height 262
click at [539, 123] on div at bounding box center [543, 66] width 118 height 262
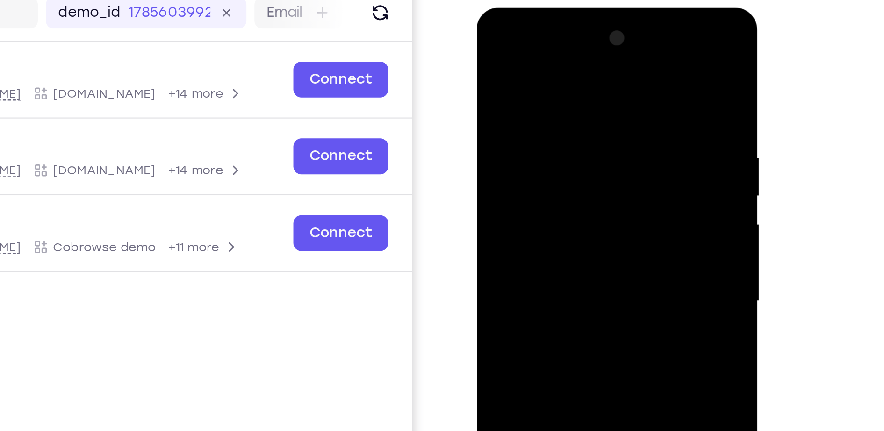
click at [494, 55] on div at bounding box center [543, 146] width 118 height 262
click at [502, 75] on div at bounding box center [543, 146] width 118 height 262
click at [579, 95] on div at bounding box center [543, 146] width 118 height 262
click at [588, 75] on div at bounding box center [543, 146] width 118 height 262
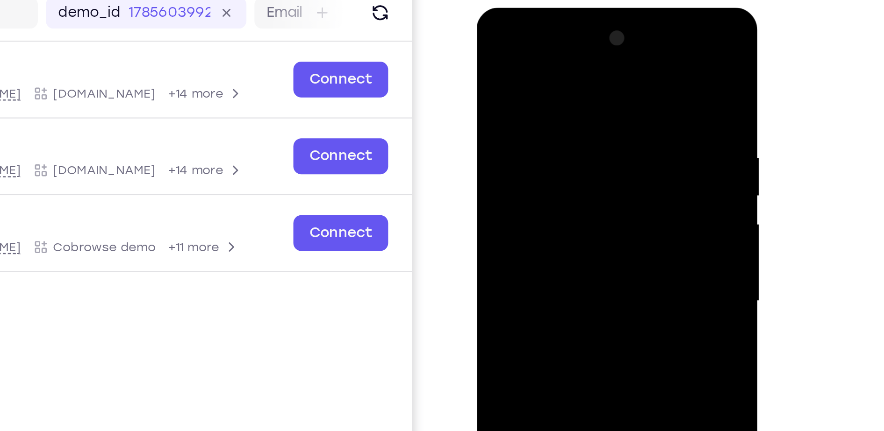
click at [586, 99] on div at bounding box center [543, 146] width 118 height 262
click at [589, 60] on div at bounding box center [543, 146] width 118 height 262
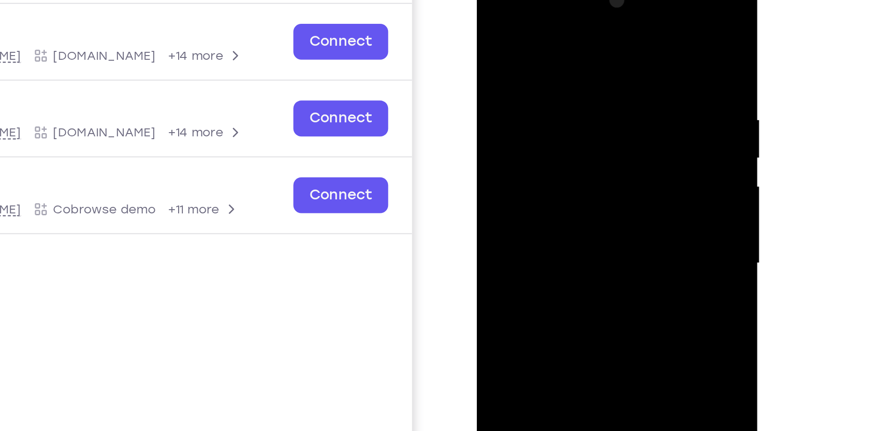
drag, startPoint x: 521, startPoint y: 149, endPoint x: 530, endPoint y: 0, distance: 149.9
click at [530, 0] on div at bounding box center [543, 108] width 118 height 262
drag, startPoint x: 529, startPoint y: 117, endPoint x: 534, endPoint y: -21, distance: 138.0
click at [534, 0] on div at bounding box center [543, 108] width 118 height 262
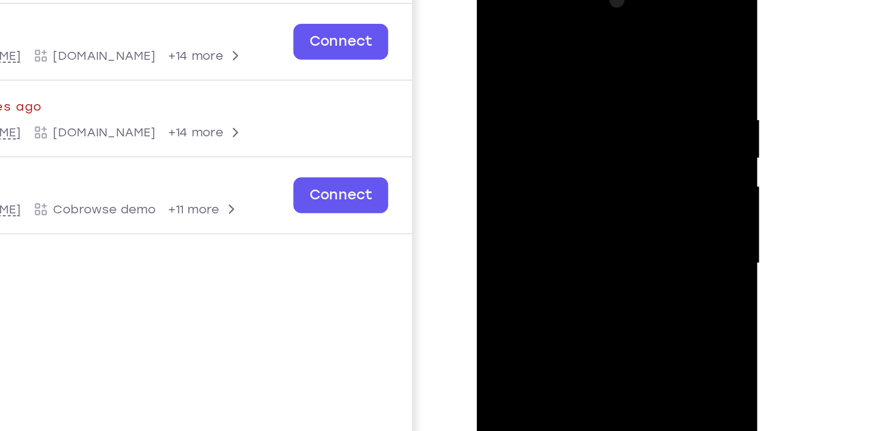
drag, startPoint x: 535, startPoint y: 154, endPoint x: 534, endPoint y: -9, distance: 163.6
click at [534, 0] on div at bounding box center [543, 108] width 118 height 262
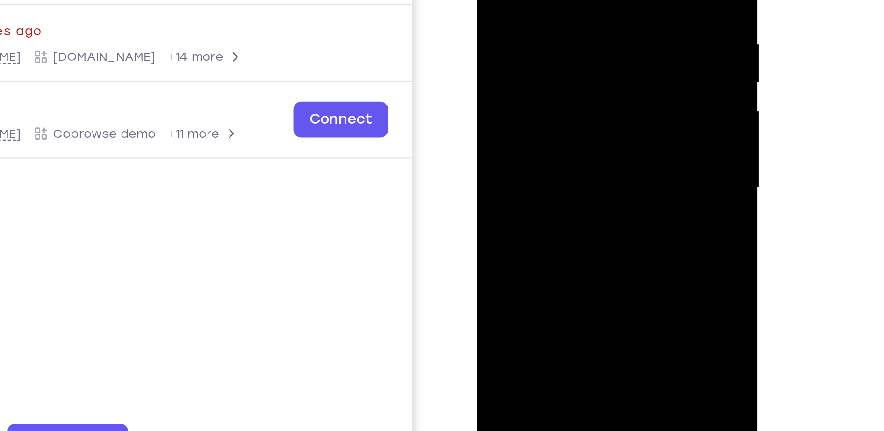
drag, startPoint x: 561, startPoint y: 91, endPoint x: 559, endPoint y: 47, distance: 43.5
click at [559, 47] on div at bounding box center [543, 32] width 118 height 262
click at [593, 47] on div at bounding box center [543, 32] width 118 height 262
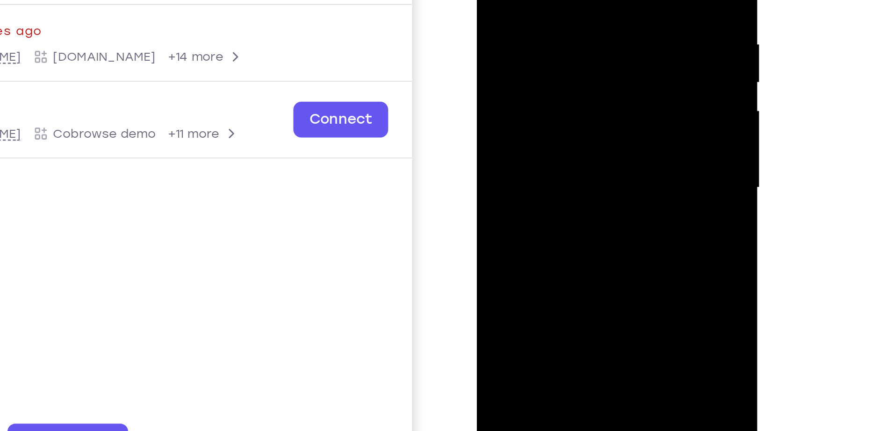
click at [567, 36] on div at bounding box center [543, 32] width 118 height 262
drag, startPoint x: 563, startPoint y: 51, endPoint x: 562, endPoint y: 15, distance: 36.5
click at [562, 15] on div at bounding box center [543, 32] width 118 height 262
click at [595, 4] on div at bounding box center [543, 32] width 118 height 262
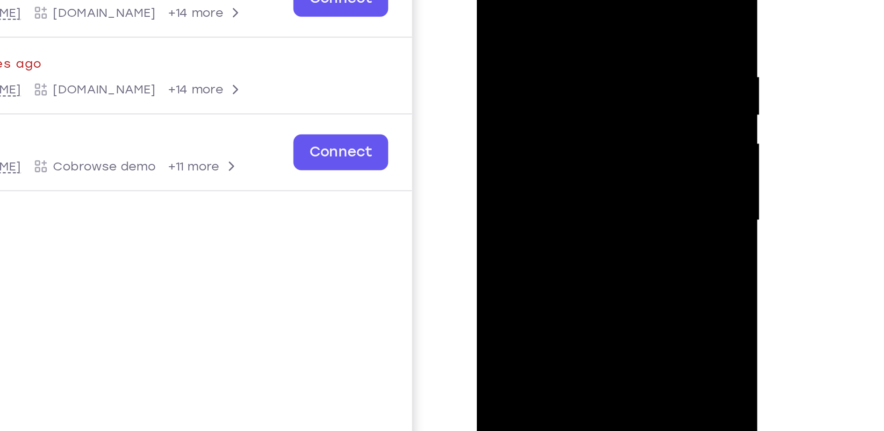
click at [489, 38] on div at bounding box center [543, 66] width 118 height 262
click at [595, 37] on div at bounding box center [543, 66] width 118 height 262
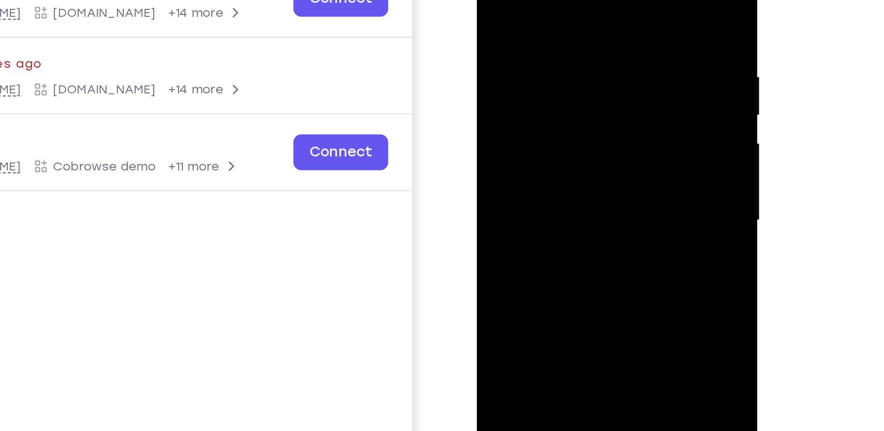
click at [595, 37] on div at bounding box center [543, 66] width 118 height 262
click at [489, 43] on div at bounding box center [543, 66] width 118 height 262
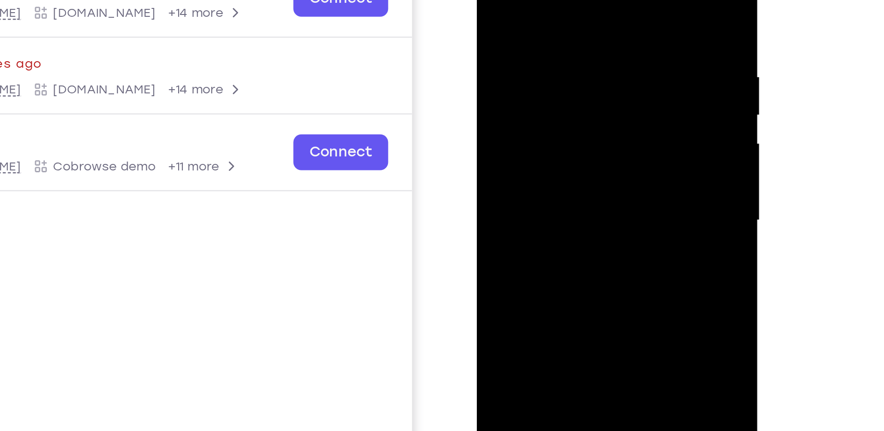
click at [489, 43] on div at bounding box center [543, 66] width 118 height 262
click at [501, 134] on div at bounding box center [543, 66] width 118 height 262
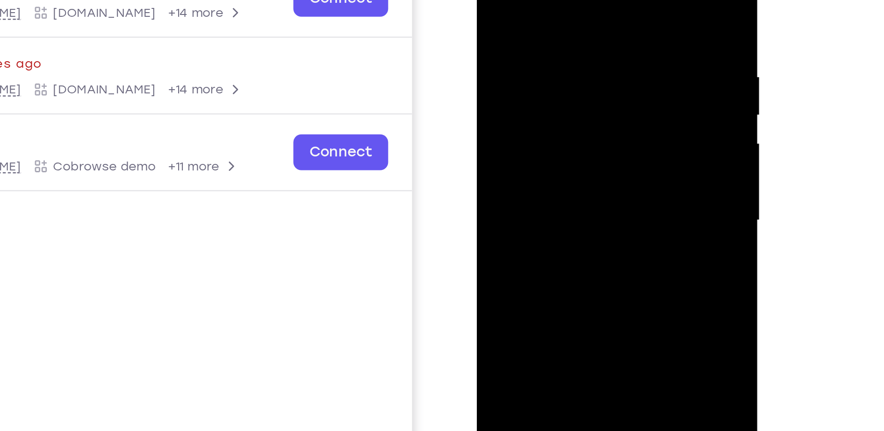
drag, startPoint x: 519, startPoint y: 47, endPoint x: 524, endPoint y: 24, distance: 23.4
click at [524, 24] on div at bounding box center [543, 66] width 118 height 262
drag, startPoint x: 517, startPoint y: 109, endPoint x: 519, endPoint y: -2, distance: 111.3
click at [519, 0] on div at bounding box center [543, 66] width 118 height 262
drag, startPoint x: 512, startPoint y: 130, endPoint x: 518, endPoint y: 54, distance: 76.9
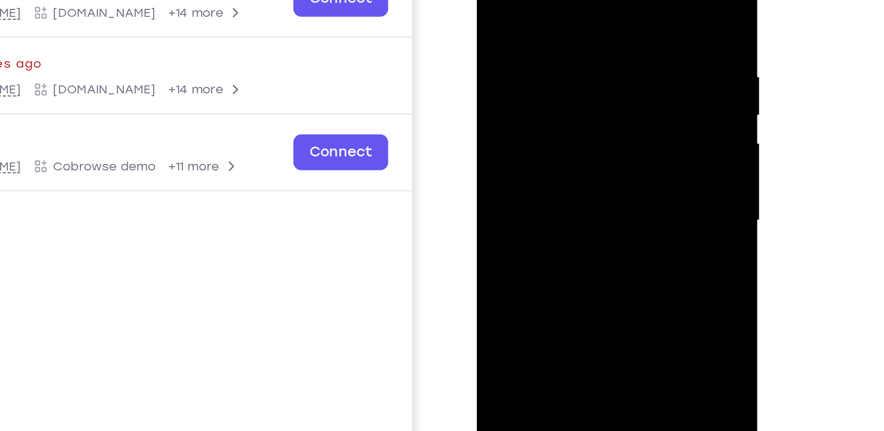
click at [518, 54] on div at bounding box center [543, 66] width 118 height 262
click at [494, 41] on div at bounding box center [543, 66] width 118 height 262
drag, startPoint x: 521, startPoint y: 12, endPoint x: 515, endPoint y: 82, distance: 70.9
click at [515, 82] on div at bounding box center [543, 66] width 118 height 262
click at [493, 0] on div at bounding box center [543, 66] width 118 height 262
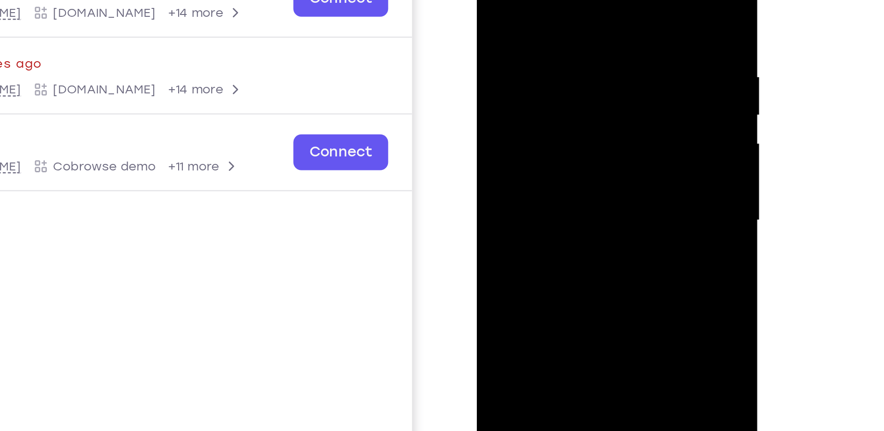
drag, startPoint x: 508, startPoint y: 138, endPoint x: 513, endPoint y: 10, distance: 128.2
click at [513, 10] on div at bounding box center [543, 66] width 118 height 262
drag, startPoint x: 508, startPoint y: 134, endPoint x: 512, endPoint y: 11, distance: 122.6
click at [512, 11] on div at bounding box center [543, 66] width 118 height 262
drag, startPoint x: 507, startPoint y: 130, endPoint x: 510, endPoint y: 21, distance: 109.0
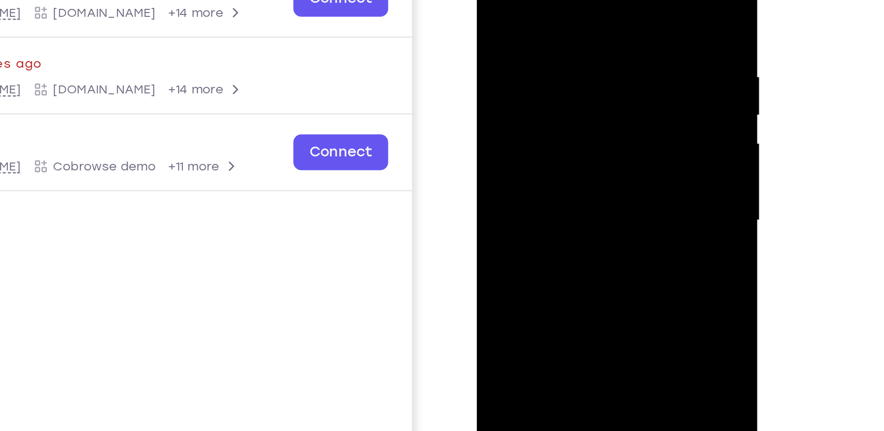
click at [510, 21] on div at bounding box center [543, 66] width 118 height 262
drag, startPoint x: 496, startPoint y: 128, endPoint x: 503, endPoint y: 49, distance: 79.4
click at [503, 49] on div at bounding box center [543, 66] width 118 height 262
click at [496, 60] on div at bounding box center [543, 66] width 118 height 262
drag, startPoint x: 523, startPoint y: 23, endPoint x: 527, endPoint y: 89, distance: 66.5
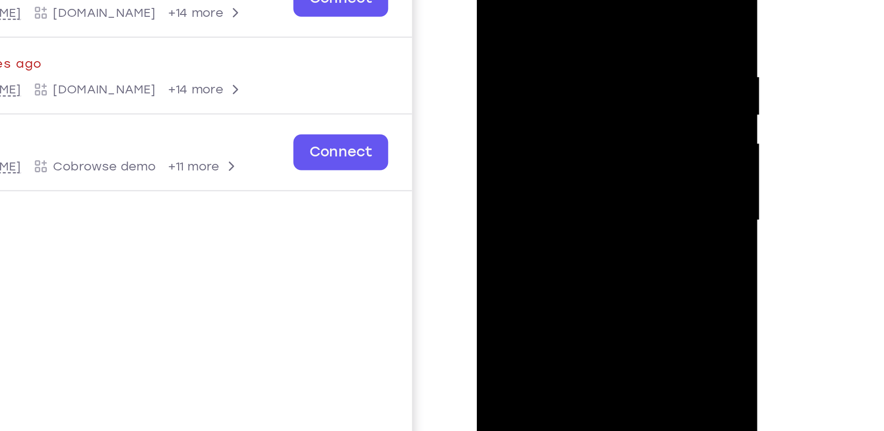
click at [527, 89] on div at bounding box center [543, 66] width 118 height 262
click at [560, 45] on div at bounding box center [543, 66] width 118 height 262
click at [488, 0] on div at bounding box center [543, 66] width 118 height 262
click at [544, 5] on div at bounding box center [543, 66] width 118 height 262
click at [489, 0] on div at bounding box center [543, 66] width 118 height 262
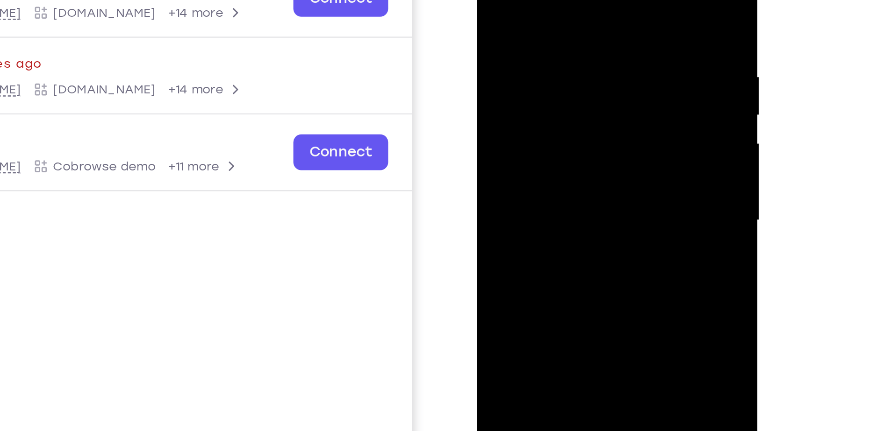
click at [489, 0] on div at bounding box center [543, 66] width 118 height 262
drag, startPoint x: 515, startPoint y: 83, endPoint x: 520, endPoint y: -2, distance: 85.7
click at [520, 0] on div at bounding box center [543, 66] width 118 height 262
drag, startPoint x: 523, startPoint y: 100, endPoint x: 525, endPoint y: -4, distance: 103.8
click at [525, 0] on div at bounding box center [543, 66] width 118 height 262
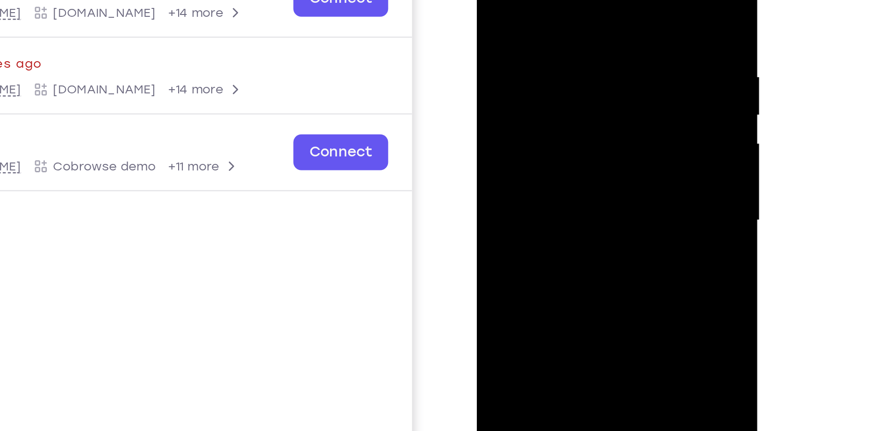
drag, startPoint x: 517, startPoint y: 122, endPoint x: 529, endPoint y: 12, distance: 111.5
click at [529, 12] on div at bounding box center [543, 66] width 118 height 262
drag, startPoint x: 504, startPoint y: 113, endPoint x: 525, endPoint y: 7, distance: 108.7
click at [525, 7] on div at bounding box center [543, 66] width 118 height 262
drag, startPoint x: 510, startPoint y: 125, endPoint x: 518, endPoint y: 45, distance: 80.3
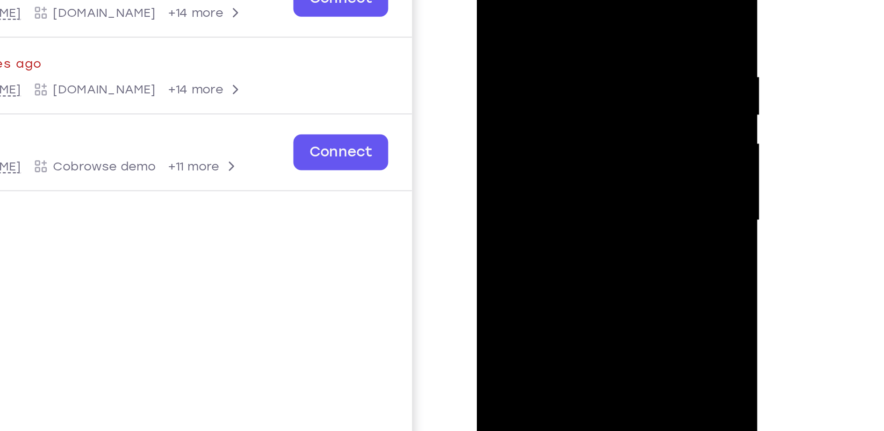
click at [518, 45] on div at bounding box center [543, 66] width 118 height 262
drag, startPoint x: 519, startPoint y: 117, endPoint x: 520, endPoint y: 40, distance: 77.1
click at [520, 40] on div at bounding box center [543, 66] width 118 height 262
drag, startPoint x: 524, startPoint y: 119, endPoint x: 525, endPoint y: 37, distance: 82.3
click at [525, 37] on div at bounding box center [543, 66] width 118 height 262
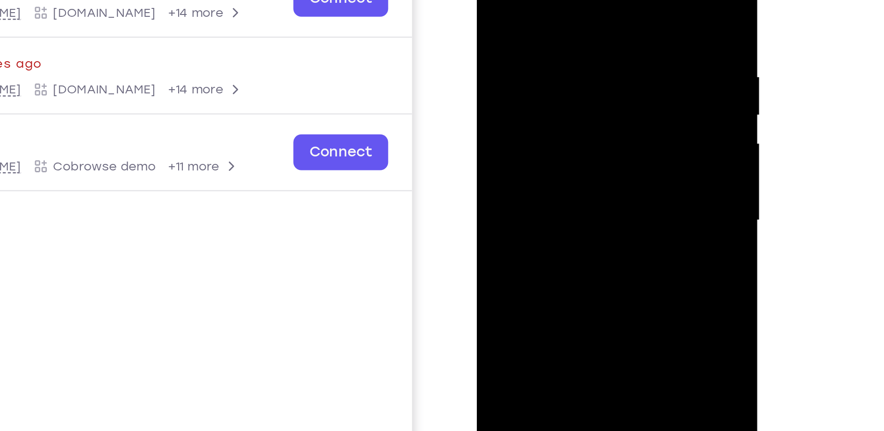
drag, startPoint x: 538, startPoint y: 66, endPoint x: 539, endPoint y: -16, distance: 81.8
click at [539, 0] on div at bounding box center [543, 66] width 118 height 262
drag, startPoint x: 532, startPoint y: 105, endPoint x: 538, endPoint y: 32, distance: 73.1
click at [538, 32] on div at bounding box center [543, 66] width 118 height 262
drag, startPoint x: 534, startPoint y: 144, endPoint x: 539, endPoint y: 50, distance: 95.0
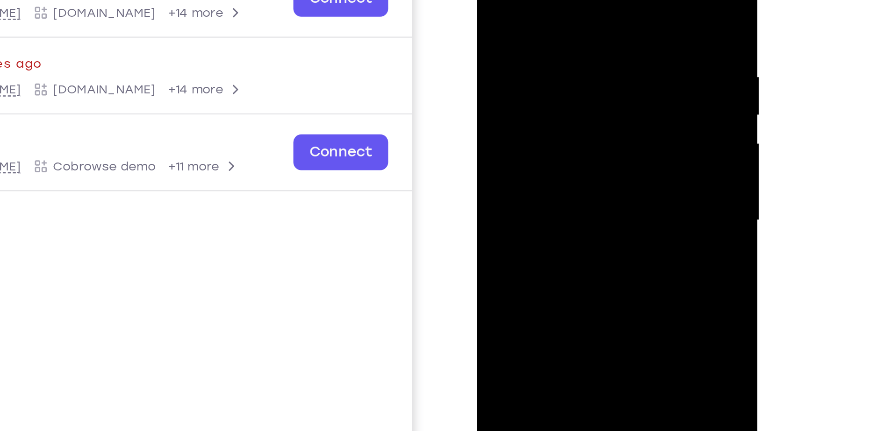
click at [539, 50] on div at bounding box center [543, 66] width 118 height 262
drag, startPoint x: 538, startPoint y: 133, endPoint x: 546, endPoint y: 33, distance: 100.8
click at [546, 33] on div at bounding box center [543, 66] width 118 height 262
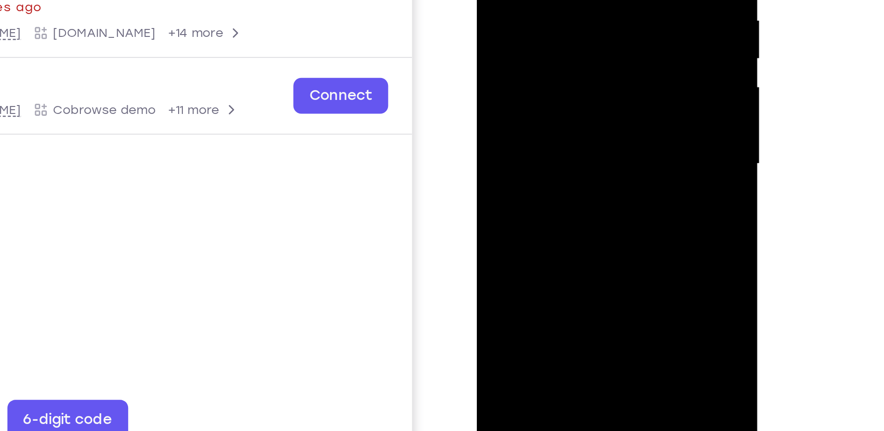
click at [566, 114] on div at bounding box center [543, 9] width 118 height 262
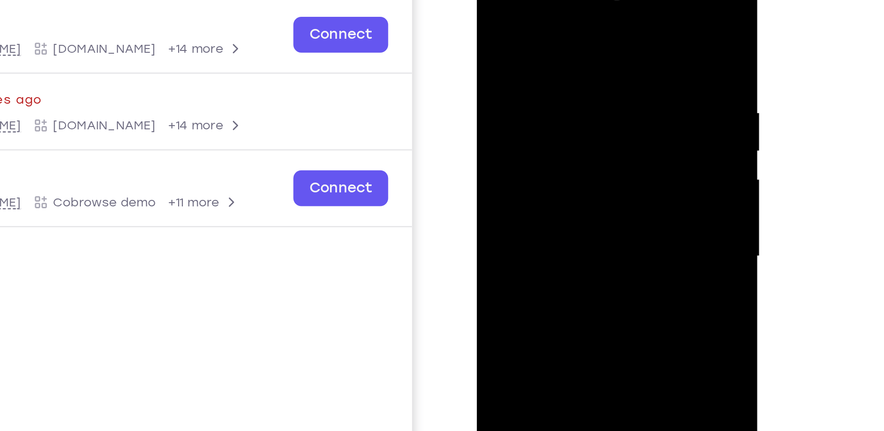
click at [543, 158] on div at bounding box center [543, 101] width 118 height 262
click at [492, 8] on div at bounding box center [543, 101] width 118 height 262
click at [592, 0] on div at bounding box center [543, 101] width 118 height 262
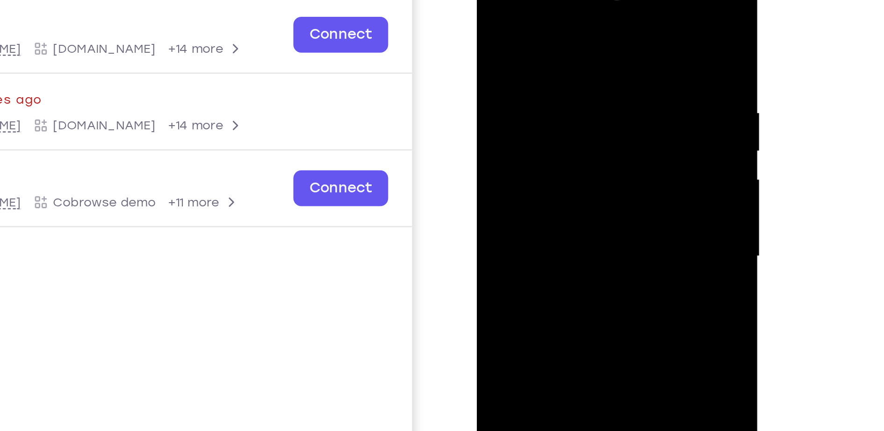
click at [592, 0] on div at bounding box center [543, 101] width 118 height 262
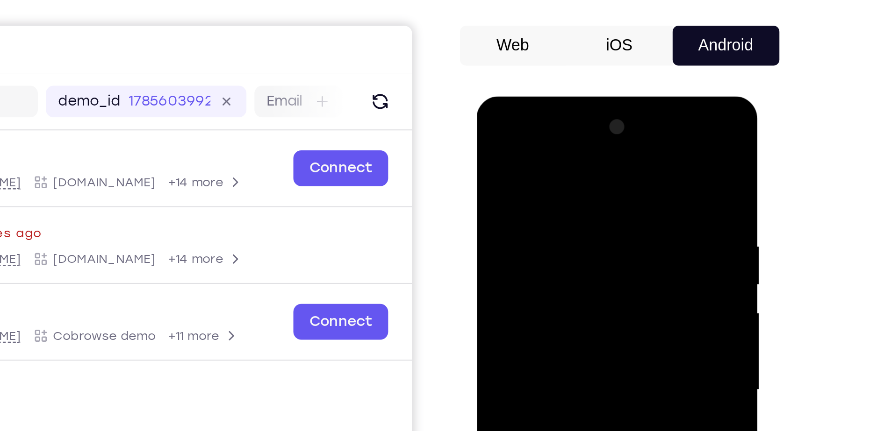
click at [596, 128] on div at bounding box center [543, 235] width 118 height 262
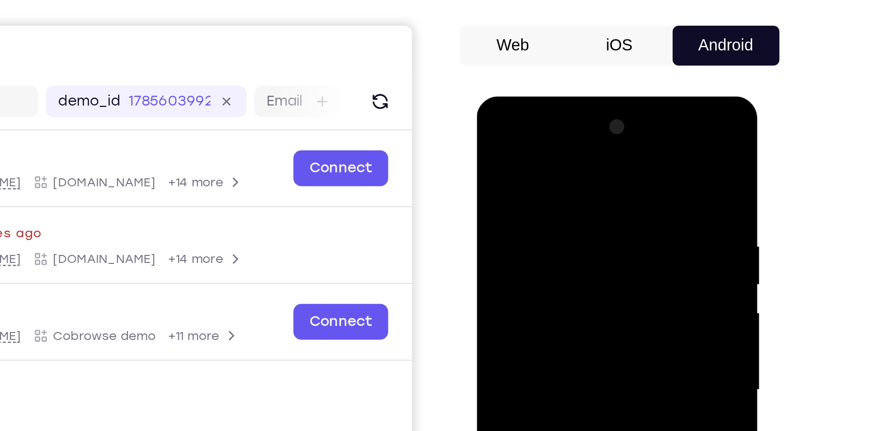
click at [596, 128] on div at bounding box center [543, 235] width 118 height 262
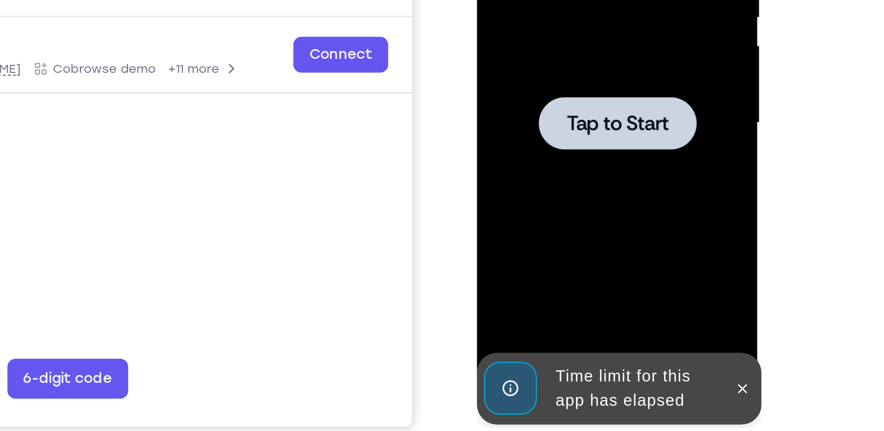
click at [511, 89] on div "Time limit for this app has elapsed" at bounding box center [535, 92] width 115 height 34
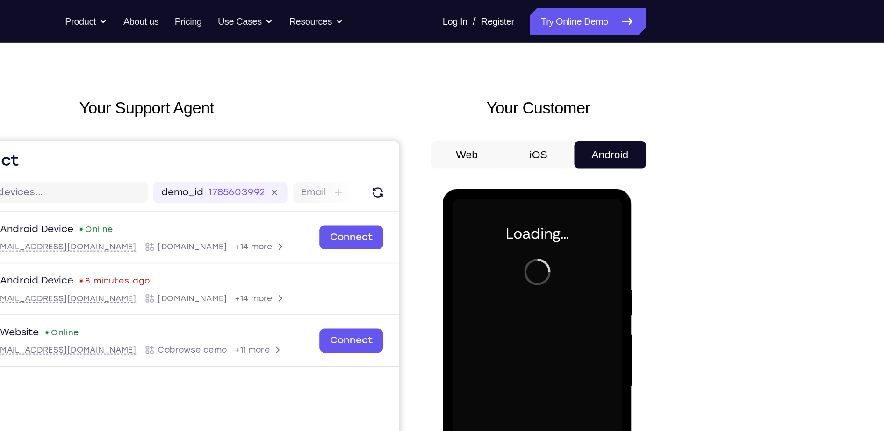
scroll to position [22, 0]
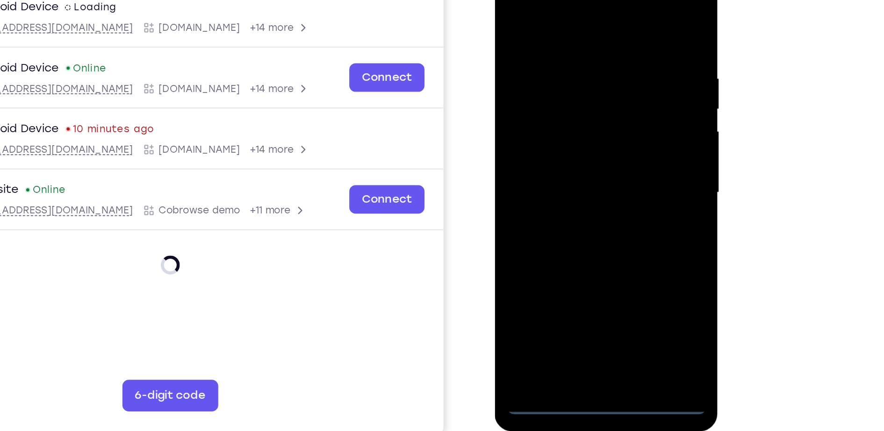
click at [553, 219] on div at bounding box center [561, 98] width 118 height 262
click at [595, 183] on div at bounding box center [561, 98] width 118 height 262
click at [568, 5] on div at bounding box center [561, 98] width 118 height 262
click at [598, 102] on div at bounding box center [561, 98] width 118 height 262
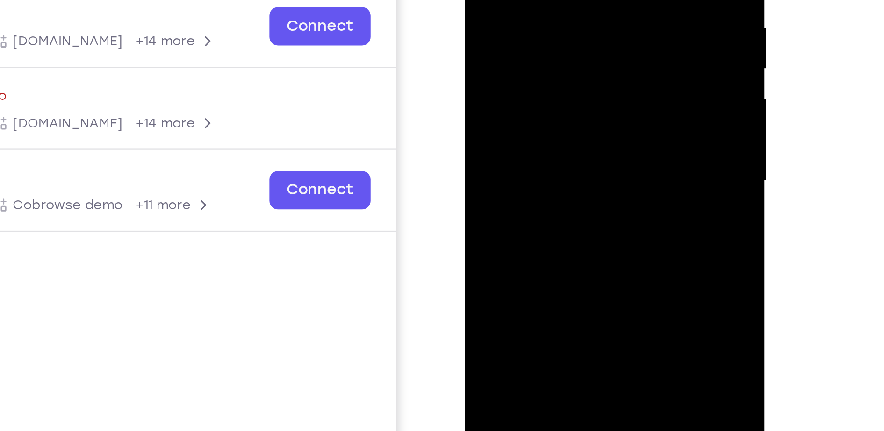
click at [515, 23] on div at bounding box center [531, 6] width 118 height 262
click at [526, 1] on div at bounding box center [531, 6] width 118 height 262
click at [519, 0] on div at bounding box center [531, 6] width 118 height 262
click at [513, 10] on div at bounding box center [531, 6] width 118 height 262
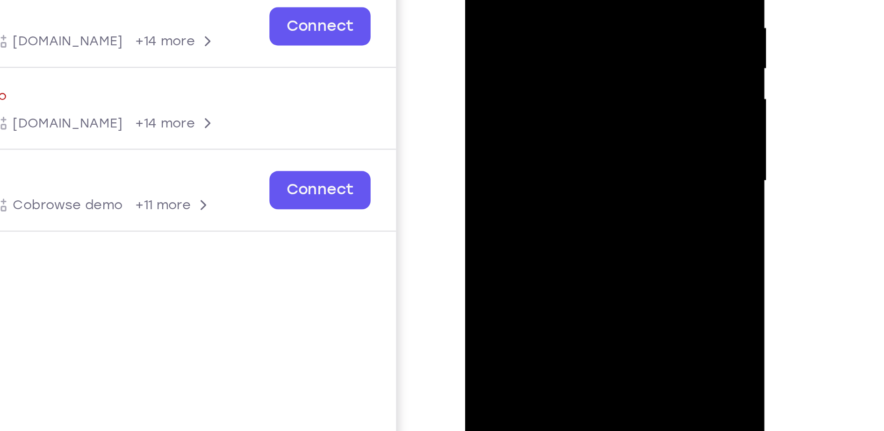
click at [506, 14] on div at bounding box center [531, 6] width 118 height 262
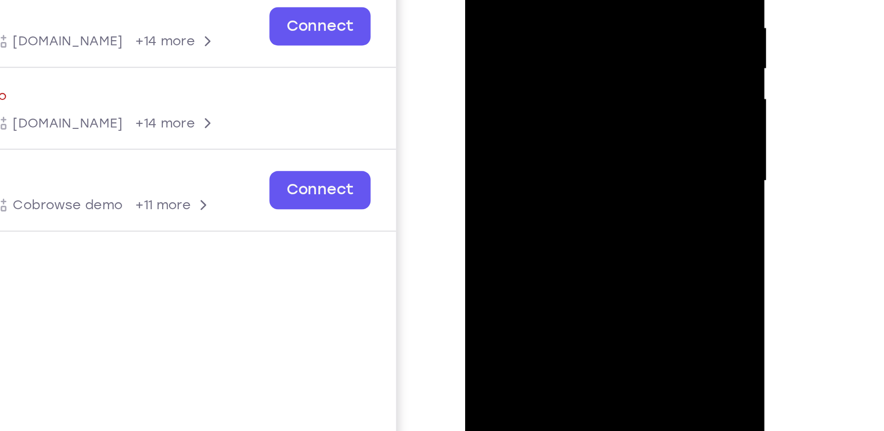
click at [496, 45] on div at bounding box center [531, 6] width 118 height 262
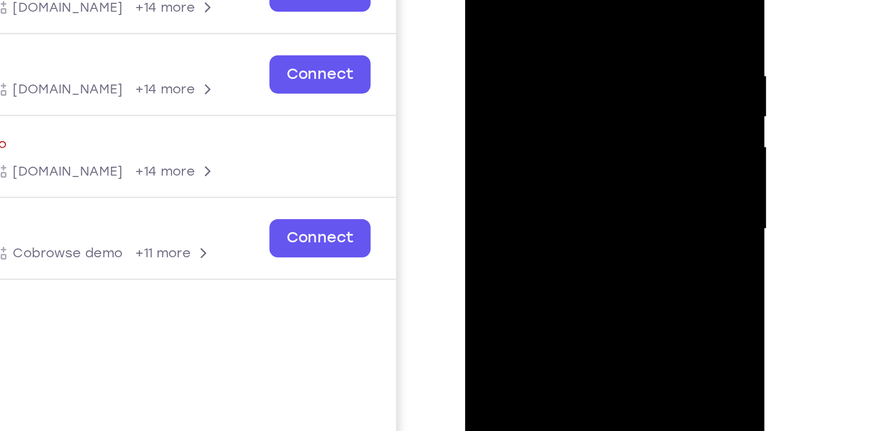
click at [538, 93] on div at bounding box center [531, 54] width 118 height 262
drag, startPoint x: 546, startPoint y: 108, endPoint x: 544, endPoint y: 37, distance: 71.1
click at [544, 37] on div at bounding box center [531, 54] width 118 height 262
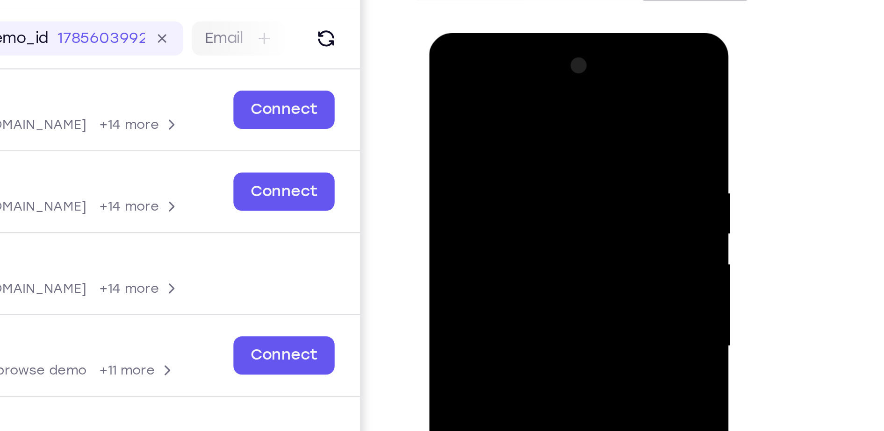
drag, startPoint x: 485, startPoint y: 81, endPoint x: 581, endPoint y: 72, distance: 96.3
click at [562, 72] on html "Online web based iOS Simulators and Android Emulators. Run iPhone, iPad, Mobile…" at bounding box center [495, 173] width 133 height 280
drag, startPoint x: 490, startPoint y: 93, endPoint x: 490, endPoint y: 130, distance: 37.4
click at [490, 130] on div at bounding box center [495, 171] width 118 height 262
drag, startPoint x: 486, startPoint y: 93, endPoint x: 488, endPoint y: 115, distance: 22.9
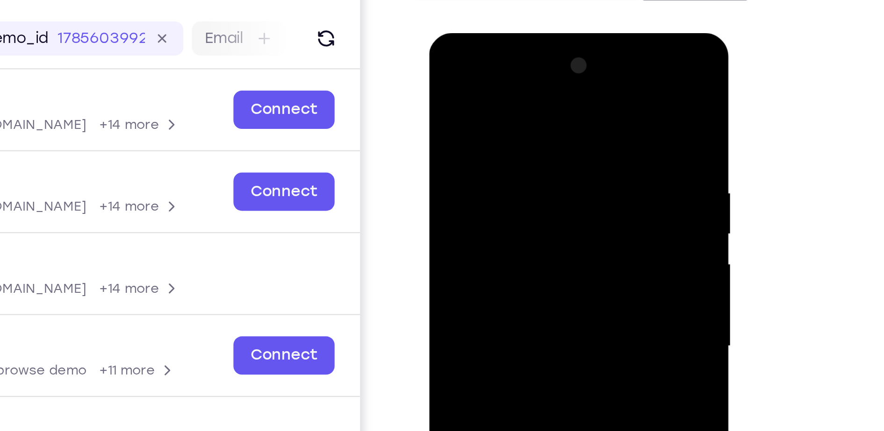
click at [488, 115] on div at bounding box center [495, 171] width 118 height 262
click at [508, 96] on div at bounding box center [495, 171] width 118 height 262
click at [526, 139] on div at bounding box center [495, 171] width 118 height 262
click at [529, 122] on div at bounding box center [495, 171] width 118 height 262
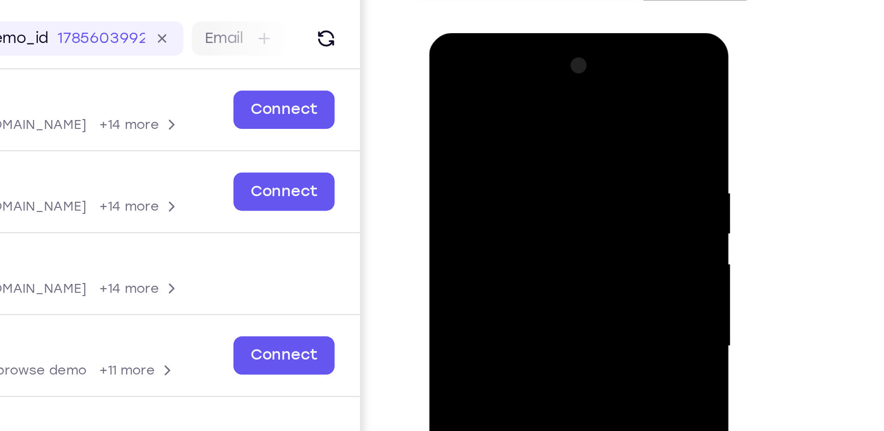
click at [533, 124] on div at bounding box center [495, 171] width 118 height 262
click at [538, 84] on div at bounding box center [495, 171] width 118 height 262
click at [538, 86] on div at bounding box center [495, 171] width 118 height 262
click at [543, 82] on div at bounding box center [495, 171] width 118 height 262
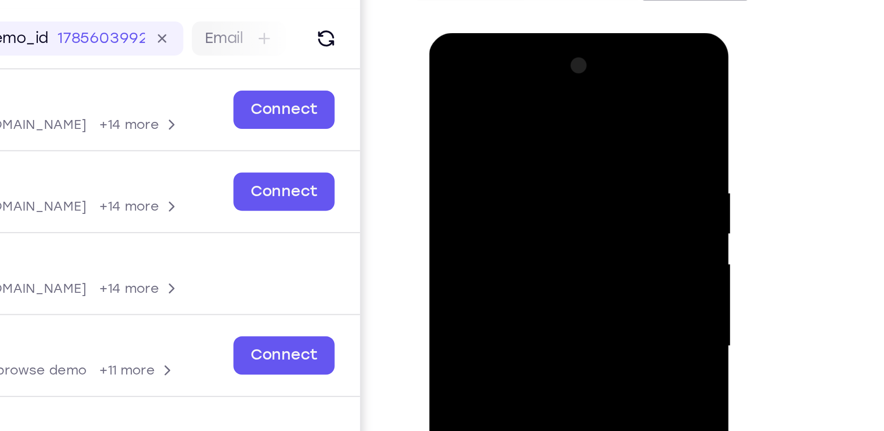
drag, startPoint x: 506, startPoint y: 180, endPoint x: 505, endPoint y: 48, distance: 131.4
click at [505, 48] on div at bounding box center [495, 171] width 118 height 262
drag, startPoint x: 482, startPoint y: 172, endPoint x: 486, endPoint y: 102, distance: 70.2
click at [486, 102] on div at bounding box center [495, 171] width 118 height 262
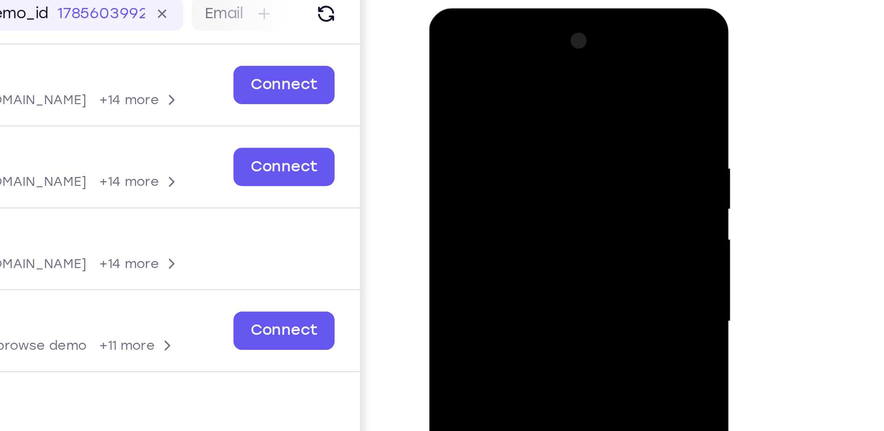
drag, startPoint x: 475, startPoint y: 162, endPoint x: 468, endPoint y: 71, distance: 91.9
click at [468, 71] on div at bounding box center [495, 146] width 118 height 262
drag, startPoint x: 474, startPoint y: 148, endPoint x: 470, endPoint y: 46, distance: 102.5
click at [470, 46] on div at bounding box center [495, 146] width 118 height 262
drag, startPoint x: 474, startPoint y: 142, endPoint x: 475, endPoint y: 51, distance: 90.7
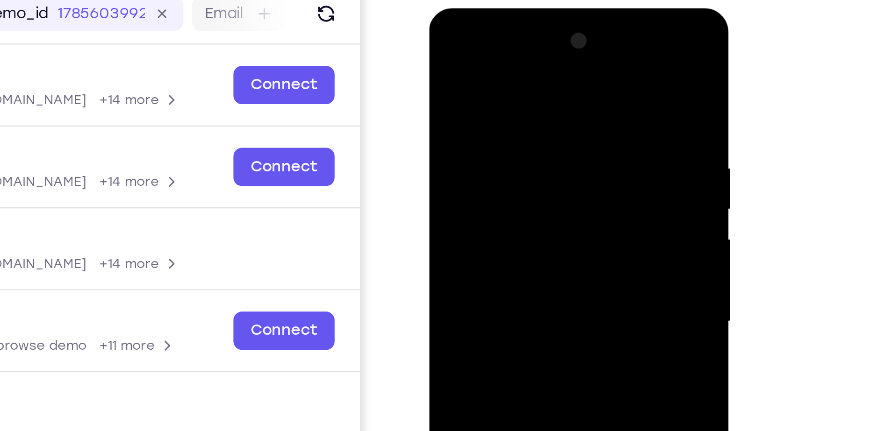
click at [475, 51] on div at bounding box center [495, 146] width 118 height 262
drag, startPoint x: 482, startPoint y: 164, endPoint x: 481, endPoint y: 98, distance: 65.9
click at [481, 98] on div at bounding box center [495, 146] width 118 height 262
drag, startPoint x: 479, startPoint y: 174, endPoint x: 483, endPoint y: 89, distance: 85.2
click at [483, 89] on div at bounding box center [495, 146] width 118 height 262
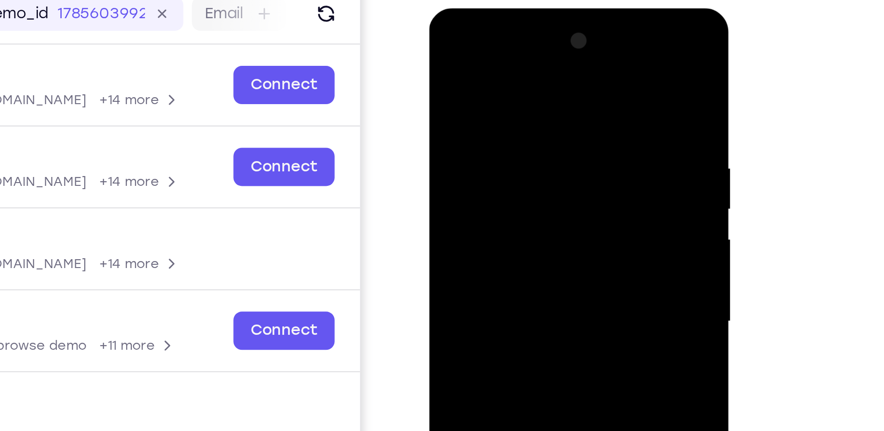
drag, startPoint x: 500, startPoint y: 170, endPoint x: 505, endPoint y: 65, distance: 104.8
click at [505, 65] on div at bounding box center [495, 146] width 118 height 262
drag, startPoint x: 495, startPoint y: 138, endPoint x: 493, endPoint y: 29, distance: 108.9
click at [493, 29] on div at bounding box center [495, 146] width 118 height 262
drag, startPoint x: 519, startPoint y: 104, endPoint x: 517, endPoint y: 135, distance: 30.9
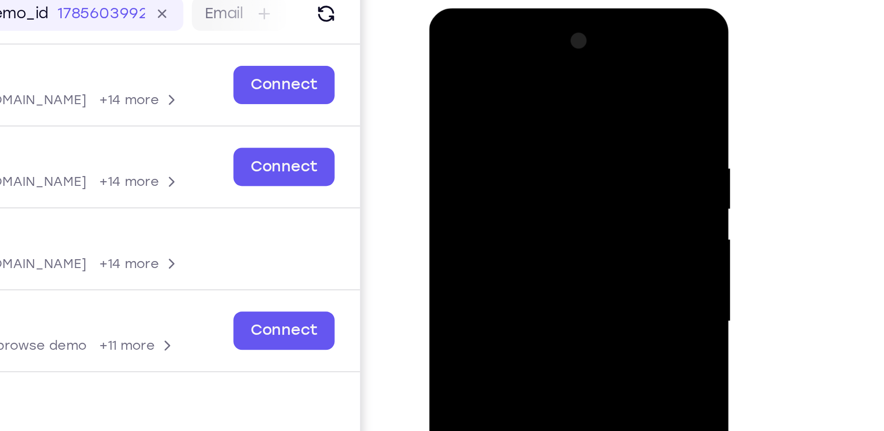
click at [517, 135] on div at bounding box center [495, 146] width 118 height 262
click at [542, 109] on div at bounding box center [495, 146] width 118 height 262
drag, startPoint x: 496, startPoint y: 150, endPoint x: 495, endPoint y: 97, distance: 52.9
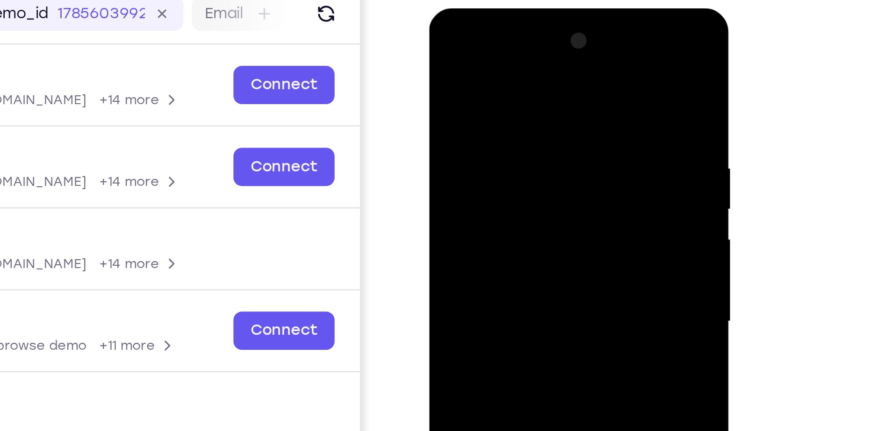
click at [495, 97] on div at bounding box center [495, 146] width 118 height 262
click at [543, 67] on div at bounding box center [495, 146] width 118 height 262
drag, startPoint x: 514, startPoint y: 156, endPoint x: 517, endPoint y: 59, distance: 96.8
click at [517, 59] on div at bounding box center [495, 146] width 118 height 262
drag, startPoint x: 508, startPoint y: 155, endPoint x: 502, endPoint y: 43, distance: 111.9
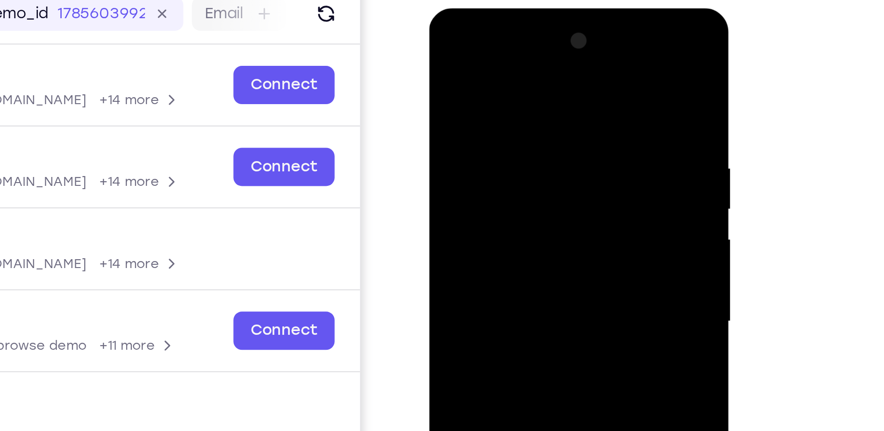
click at [502, 43] on div at bounding box center [495, 146] width 118 height 262
drag, startPoint x: 493, startPoint y: 128, endPoint x: 496, endPoint y: 42, distance: 86.0
click at [496, 42] on div at bounding box center [495, 146] width 118 height 262
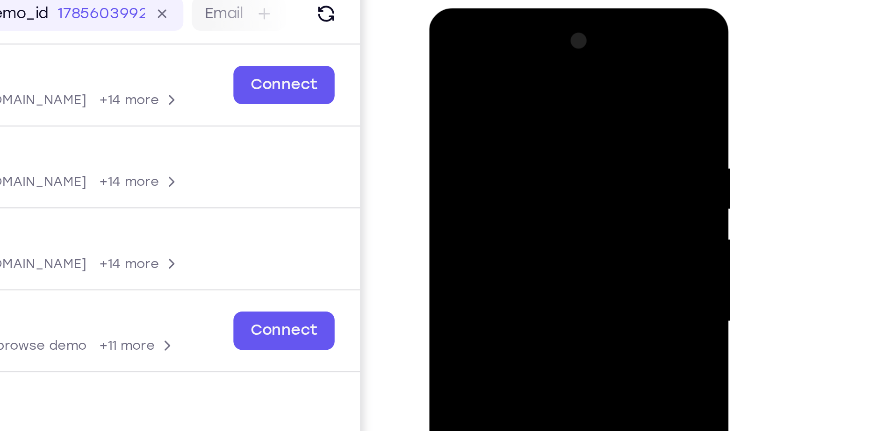
drag, startPoint x: 493, startPoint y: 175, endPoint x: 483, endPoint y: 51, distance: 124.3
click at [483, 51] on div at bounding box center [495, 146] width 118 height 262
drag, startPoint x: 481, startPoint y: 175, endPoint x: 473, endPoint y: 39, distance: 136.3
click at [473, 39] on div at bounding box center [495, 146] width 118 height 262
drag, startPoint x: 477, startPoint y: 125, endPoint x: 482, endPoint y: 24, distance: 101.1
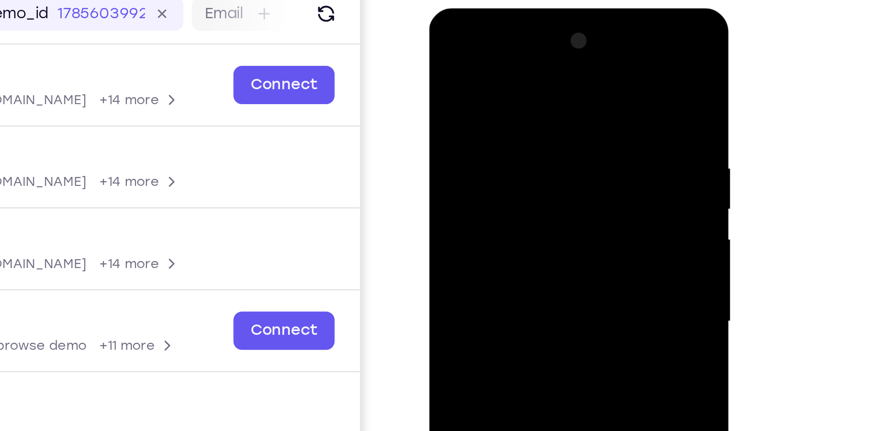
click at [482, 24] on div at bounding box center [495, 146] width 118 height 262
drag, startPoint x: 484, startPoint y: 119, endPoint x: 483, endPoint y: 49, distance: 69.7
click at [483, 49] on div at bounding box center [495, 146] width 118 height 262
drag, startPoint x: 488, startPoint y: 80, endPoint x: 487, endPoint y: 180, distance: 100.0
click at [487, 180] on div at bounding box center [495, 146] width 118 height 262
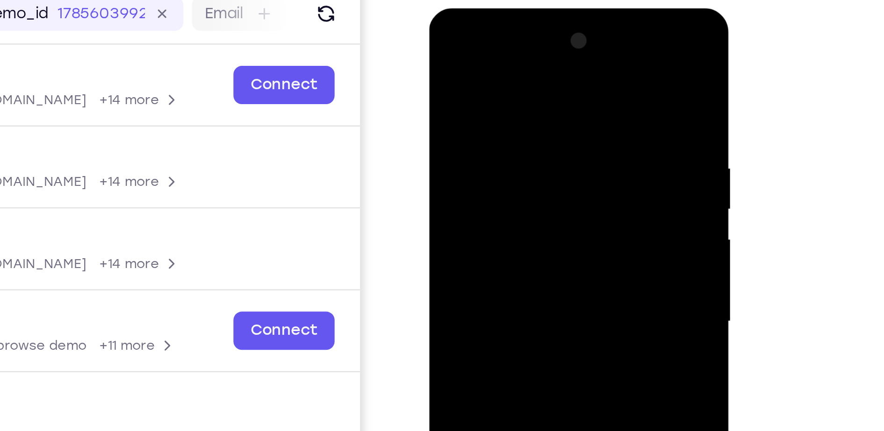
drag, startPoint x: 492, startPoint y: 86, endPoint x: 501, endPoint y: 191, distance: 105.1
click at [501, 191] on div at bounding box center [495, 146] width 118 height 262
drag, startPoint x: 497, startPoint y: 100, endPoint x: 499, endPoint y: 150, distance: 50.1
click at [499, 150] on div at bounding box center [495, 146] width 118 height 262
click at [543, 100] on div at bounding box center [495, 146] width 118 height 262
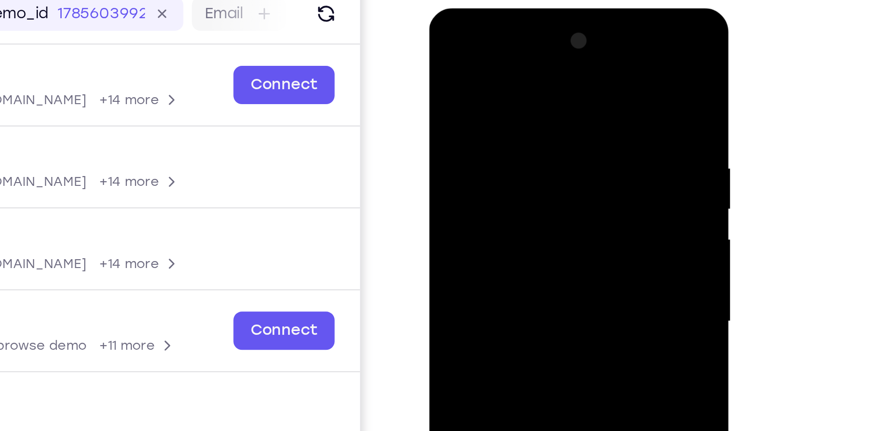
click at [545, 106] on div at bounding box center [495, 146] width 118 height 262
drag, startPoint x: 508, startPoint y: 155, endPoint x: 505, endPoint y: 15, distance: 139.8
click at [505, 15] on div at bounding box center [495, 146] width 118 height 262
drag, startPoint x: 499, startPoint y: 154, endPoint x: 491, endPoint y: 39, distance: 115.2
click at [491, 39] on div at bounding box center [495, 146] width 118 height 262
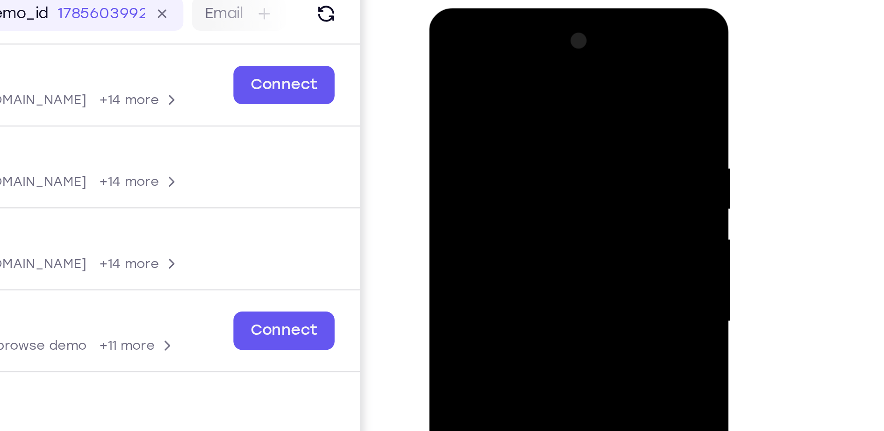
drag, startPoint x: 499, startPoint y: 152, endPoint x: 496, endPoint y: 54, distance: 97.8
click at [496, 54] on div at bounding box center [495, 146] width 118 height 262
drag, startPoint x: 493, startPoint y: 129, endPoint x: 495, endPoint y: 39, distance: 90.7
click at [495, 39] on div at bounding box center [495, 146] width 118 height 262
drag, startPoint x: 491, startPoint y: 155, endPoint x: 497, endPoint y: 20, distance: 135.2
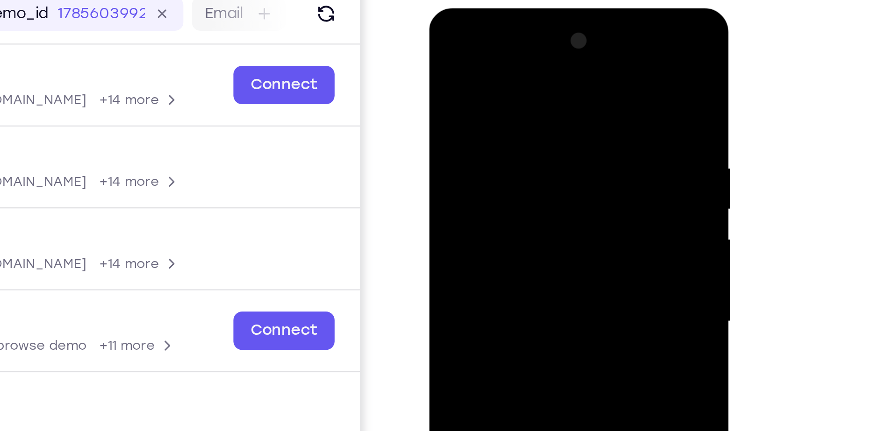
click at [497, 20] on div at bounding box center [495, 146] width 118 height 262
drag, startPoint x: 485, startPoint y: 148, endPoint x: 482, endPoint y: 37, distance: 111.3
click at [482, 37] on div at bounding box center [495, 146] width 118 height 262
drag, startPoint x: 484, startPoint y: 156, endPoint x: 480, endPoint y: 96, distance: 60.0
click at [480, 96] on div at bounding box center [495, 146] width 118 height 262
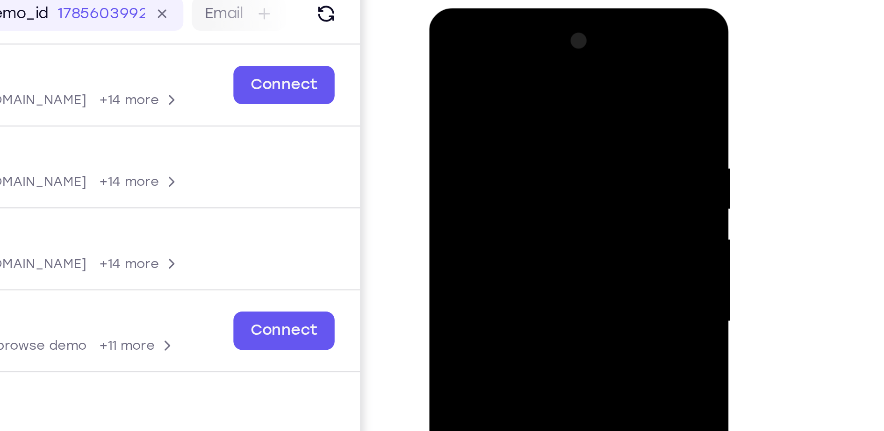
click at [445, 155] on div at bounding box center [495, 146] width 118 height 262
drag, startPoint x: 477, startPoint y: 175, endPoint x: 480, endPoint y: 61, distance: 114.6
click at [480, 61] on div at bounding box center [495, 146] width 118 height 262
drag, startPoint x: 478, startPoint y: 138, endPoint x: 479, endPoint y: 27, distance: 110.8
click at [479, 27] on div at bounding box center [495, 146] width 118 height 262
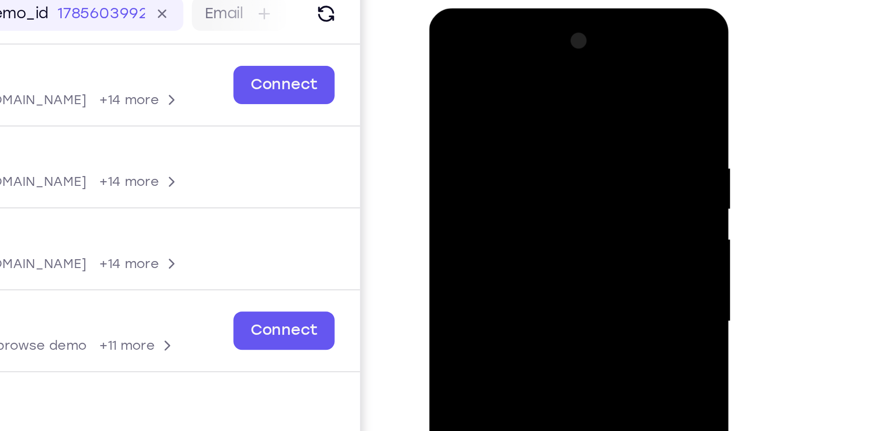
drag, startPoint x: 486, startPoint y: 153, endPoint x: 482, endPoint y: 64, distance: 89.4
click at [482, 64] on div at bounding box center [495, 146] width 118 height 262
drag, startPoint x: 477, startPoint y: 164, endPoint x: 476, endPoint y: 68, distance: 95.8
click at [476, 68] on div at bounding box center [495, 146] width 118 height 262
click at [445, 94] on div at bounding box center [495, 146] width 118 height 262
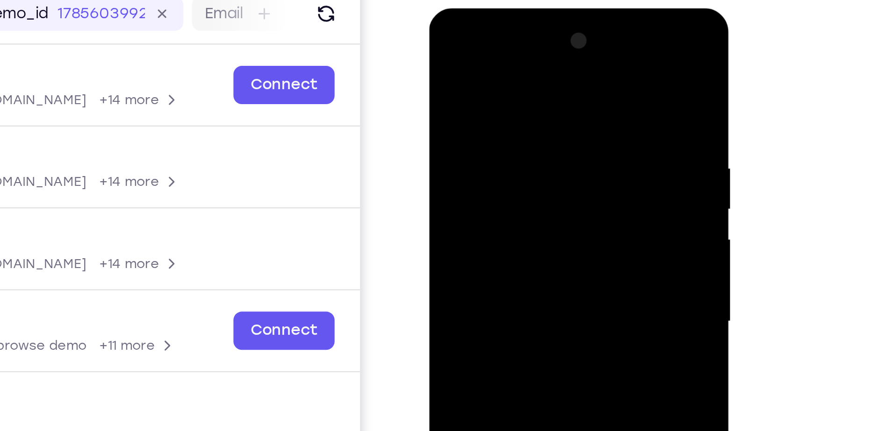
drag, startPoint x: 463, startPoint y: 182, endPoint x: 469, endPoint y: 65, distance: 117.0
click at [469, 65] on div at bounding box center [495, 146] width 118 height 262
drag, startPoint x: 473, startPoint y: 159, endPoint x: 472, endPoint y: 57, distance: 101.9
click at [472, 57] on div at bounding box center [495, 146] width 118 height 262
drag, startPoint x: 473, startPoint y: 154, endPoint x: 471, endPoint y: 60, distance: 94.0
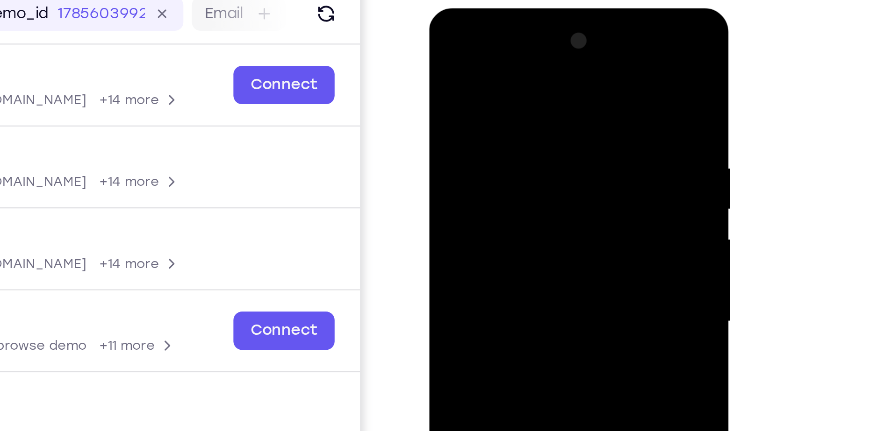
click at [471, 60] on div at bounding box center [495, 146] width 118 height 262
drag, startPoint x: 476, startPoint y: 162, endPoint x: 474, endPoint y: 106, distance: 56.2
click at [474, 106] on div at bounding box center [495, 146] width 118 height 262
drag, startPoint x: 473, startPoint y: 150, endPoint x: 474, endPoint y: 115, distance: 34.1
click at [474, 115] on div at bounding box center [495, 146] width 118 height 262
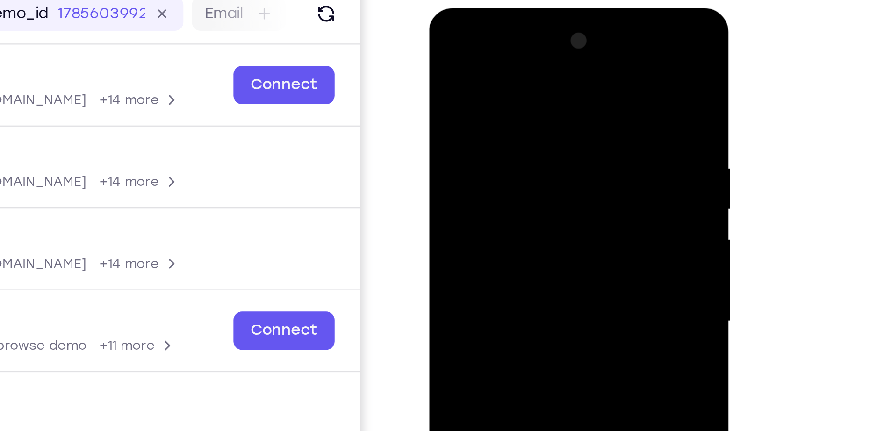
drag, startPoint x: 471, startPoint y: 156, endPoint x: 474, endPoint y: 88, distance: 67.4
click at [474, 88] on div at bounding box center [495, 146] width 118 height 262
drag, startPoint x: 471, startPoint y: 156, endPoint x: 474, endPoint y: 51, distance: 104.8
click at [474, 51] on div at bounding box center [495, 146] width 118 height 262
drag, startPoint x: 471, startPoint y: 181, endPoint x: 471, endPoint y: 65, distance: 115.5
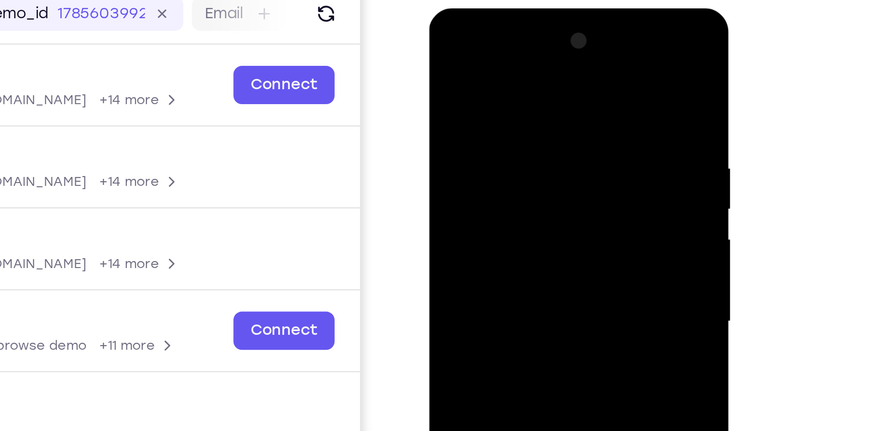
click at [471, 65] on div at bounding box center [495, 146] width 118 height 262
drag, startPoint x: 469, startPoint y: 165, endPoint x: 475, endPoint y: 63, distance: 102.1
click at [475, 63] on div at bounding box center [495, 146] width 118 height 262
drag, startPoint x: 467, startPoint y: 174, endPoint x: 467, endPoint y: 70, distance: 104.7
click at [467, 70] on div at bounding box center [495, 146] width 118 height 262
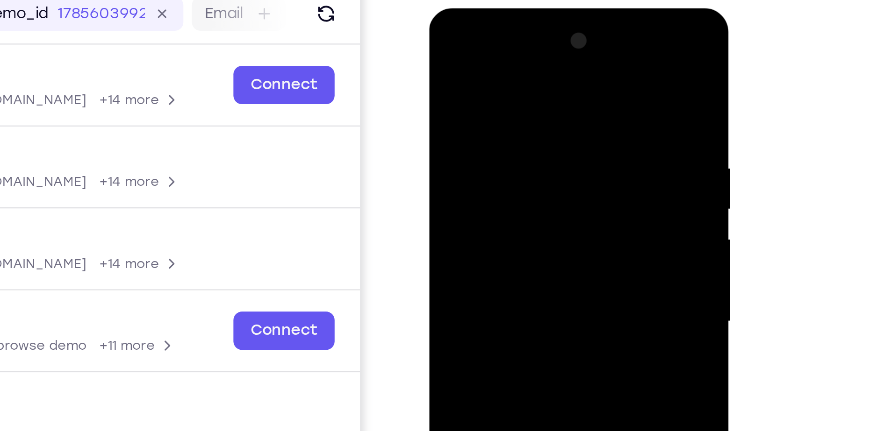
click at [447, 92] on div at bounding box center [495, 146] width 118 height 262
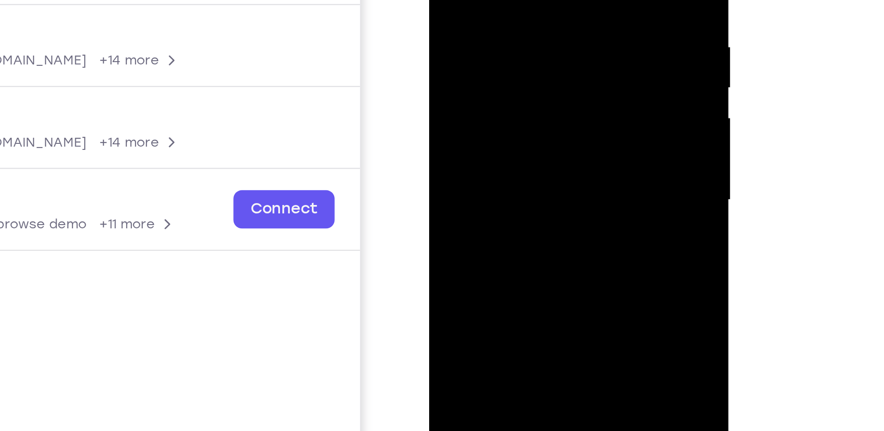
drag, startPoint x: 473, startPoint y: 104, endPoint x: 473, endPoint y: 33, distance: 71.1
click at [473, 33] on div at bounding box center [495, 25] width 118 height 262
click at [546, 36] on div at bounding box center [495, 25] width 118 height 262
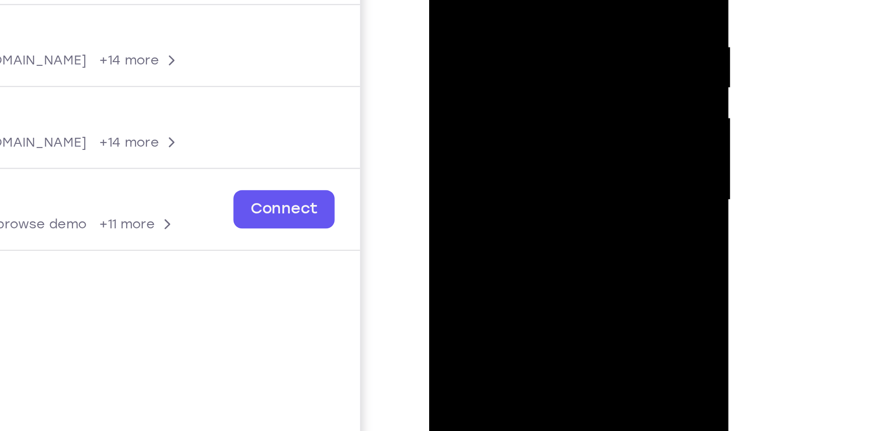
click at [546, 36] on div at bounding box center [495, 25] width 118 height 262
click at [444, 36] on div at bounding box center [495, 25] width 118 height 262
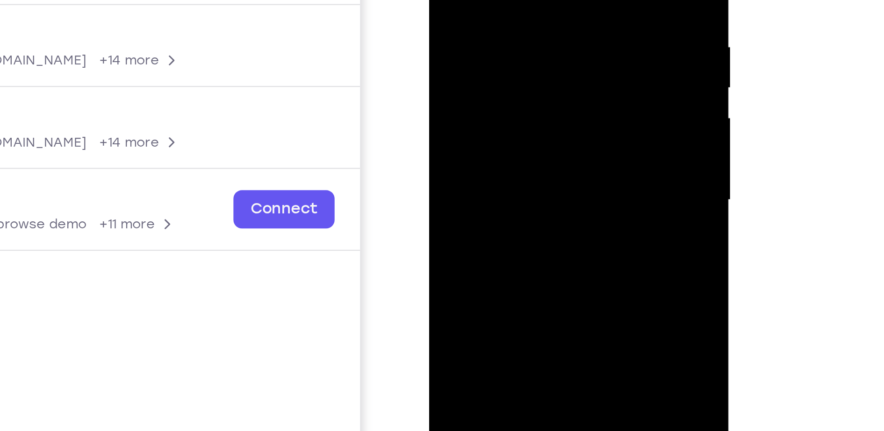
click at [444, 36] on div at bounding box center [495, 25] width 118 height 262
drag, startPoint x: 475, startPoint y: 85, endPoint x: 480, endPoint y: 17, distance: 68.4
click at [480, 17] on div at bounding box center [495, 25] width 118 height 262
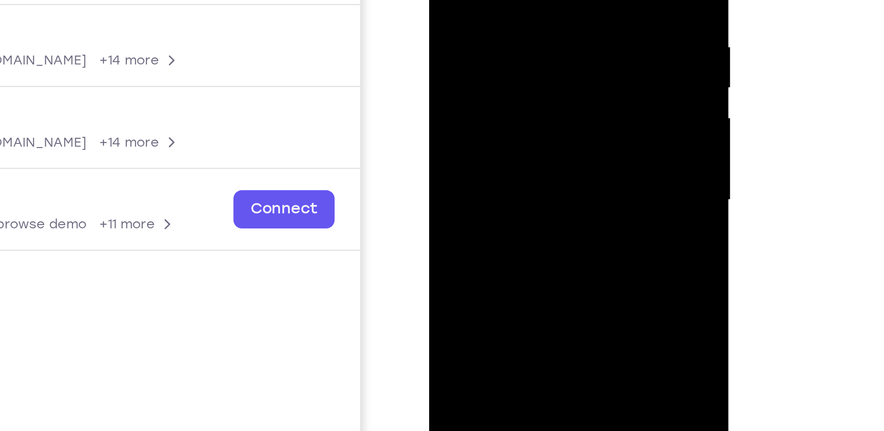
drag, startPoint x: 480, startPoint y: 79, endPoint x: 483, endPoint y: -16, distance: 95.9
click at [483, 0] on div at bounding box center [495, 25] width 118 height 262
drag, startPoint x: 478, startPoint y: 78, endPoint x: 476, endPoint y: -36, distance: 113.2
click at [476, 0] on div at bounding box center [495, 25] width 118 height 262
drag, startPoint x: 480, startPoint y: 93, endPoint x: 476, endPoint y: -24, distance: 116.9
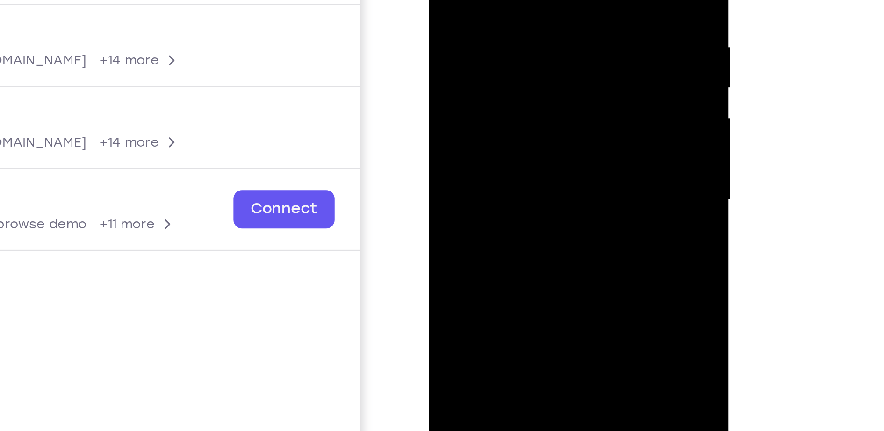
click at [476, 0] on div at bounding box center [495, 25] width 118 height 262
drag, startPoint x: 480, startPoint y: 84, endPoint x: 481, endPoint y: 3, distance: 80.9
click at [481, 3] on div at bounding box center [495, 25] width 118 height 262
drag, startPoint x: 477, startPoint y: 67, endPoint x: 478, endPoint y: -37, distance: 104.7
click at [478, 0] on div at bounding box center [495, 25] width 118 height 262
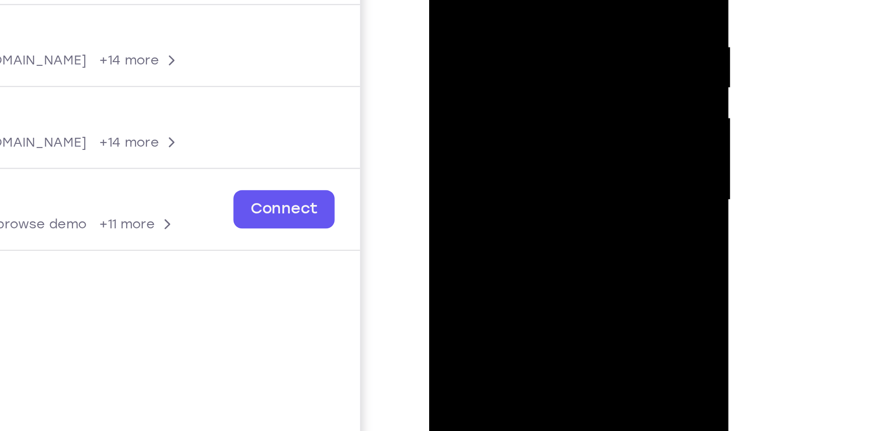
drag, startPoint x: 476, startPoint y: 68, endPoint x: 475, endPoint y: -5, distance: 72.9
click at [475, 0] on div at bounding box center [495, 25] width 118 height 262
drag, startPoint x: 480, startPoint y: 77, endPoint x: 484, endPoint y: -21, distance: 97.8
click at [484, 0] on div at bounding box center [495, 25] width 118 height 262
drag, startPoint x: 481, startPoint y: 68, endPoint x: 480, endPoint y: -47, distance: 115.0
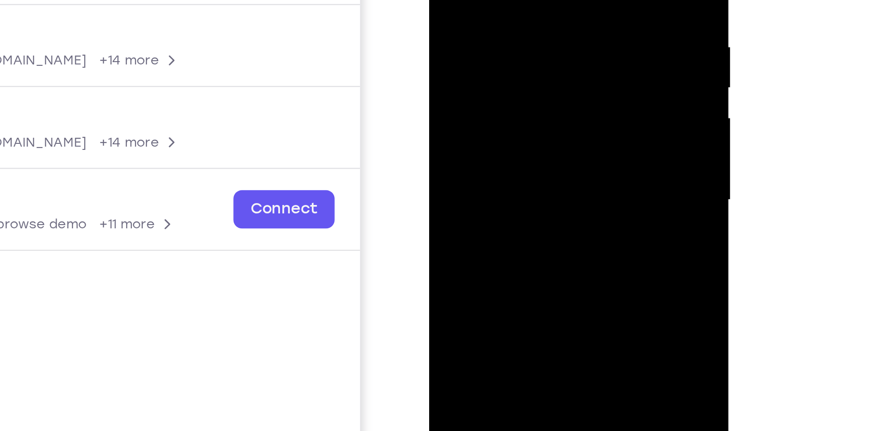
click at [480, 0] on div at bounding box center [495, 25] width 118 height 262
drag, startPoint x: 481, startPoint y: 68, endPoint x: 478, endPoint y: -50, distance: 118.8
click at [478, 0] on div at bounding box center [495, 25] width 118 height 262
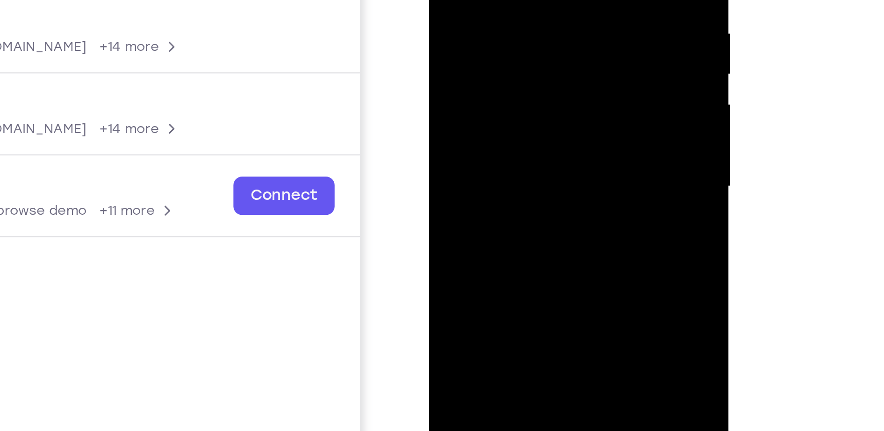
drag, startPoint x: 474, startPoint y: 70, endPoint x: 476, endPoint y: -41, distance: 110.8
click at [476, 0] on div at bounding box center [495, 11] width 118 height 262
drag, startPoint x: 476, startPoint y: 38, endPoint x: 482, endPoint y: -57, distance: 95.5
click at [482, 0] on div at bounding box center [495, 11] width 118 height 262
drag, startPoint x: 482, startPoint y: 46, endPoint x: 479, endPoint y: -24, distance: 69.7
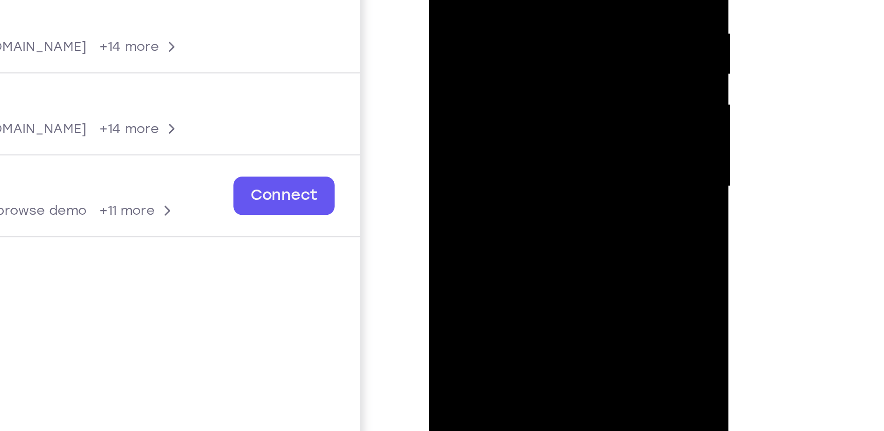
click at [479, 0] on div at bounding box center [495, 11] width 118 height 262
drag, startPoint x: 474, startPoint y: 40, endPoint x: 479, endPoint y: -25, distance: 65.1
click at [479, 0] on div at bounding box center [495, 11] width 118 height 262
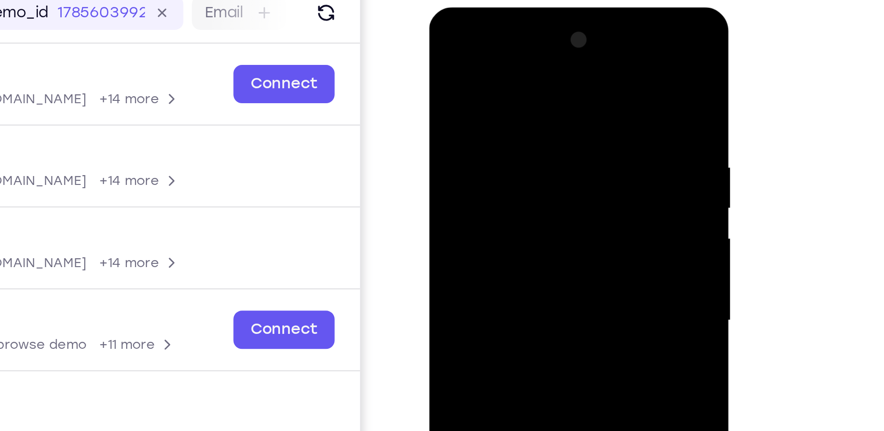
click at [543, 41] on div at bounding box center [495, 145] width 118 height 262
drag, startPoint x: 487, startPoint y: 149, endPoint x: 488, endPoint y: 41, distance: 108.0
click at [488, 41] on div at bounding box center [495, 145] width 118 height 262
drag, startPoint x: 490, startPoint y: 173, endPoint x: 498, endPoint y: 77, distance: 97.1
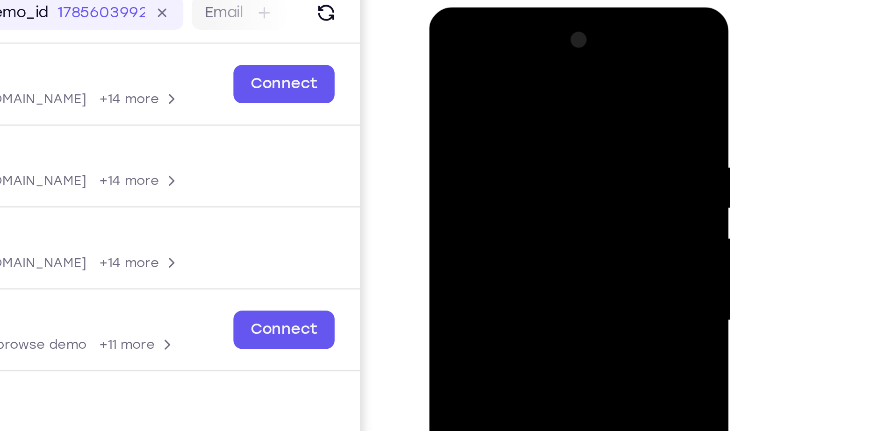
click at [498, 77] on div at bounding box center [495, 145] width 118 height 262
drag, startPoint x: 497, startPoint y: 169, endPoint x: 502, endPoint y: 89, distance: 80.5
click at [502, 89] on div at bounding box center [495, 145] width 118 height 262
drag, startPoint x: 492, startPoint y: 148, endPoint x: 496, endPoint y: 74, distance: 74.0
click at [496, 74] on div at bounding box center [495, 145] width 118 height 262
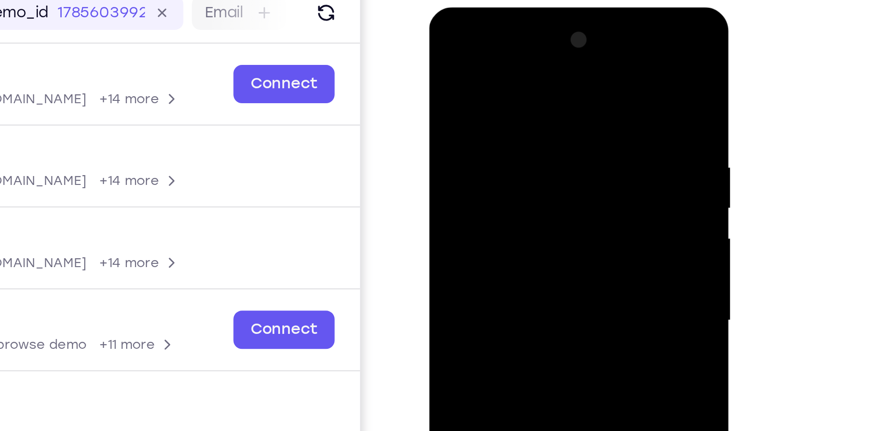
click at [546, 98] on div at bounding box center [495, 145] width 118 height 262
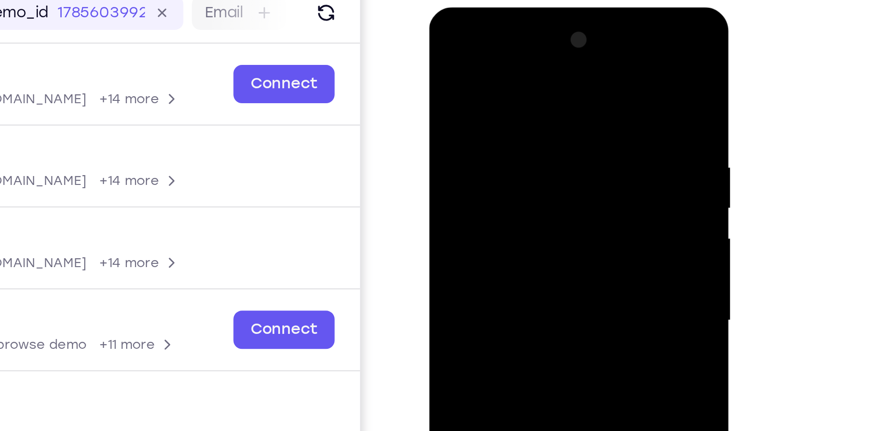
click at [546, 98] on div at bounding box center [495, 145] width 118 height 262
drag, startPoint x: 488, startPoint y: 162, endPoint x: 491, endPoint y: 72, distance: 90.3
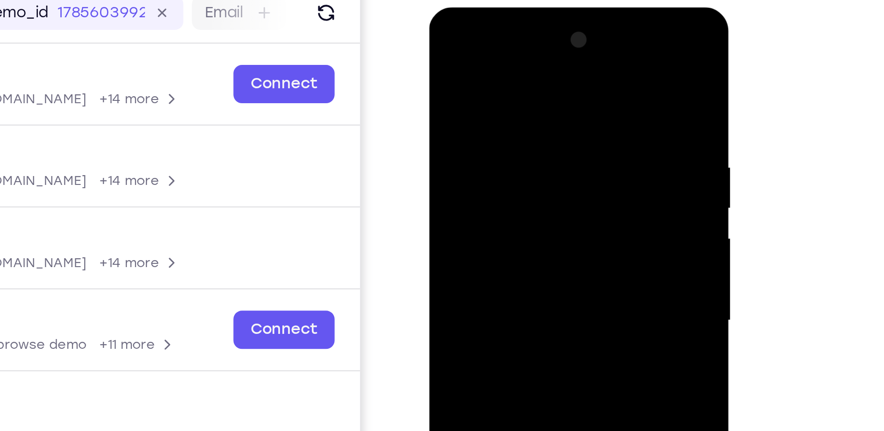
click at [491, 72] on div at bounding box center [495, 145] width 118 height 262
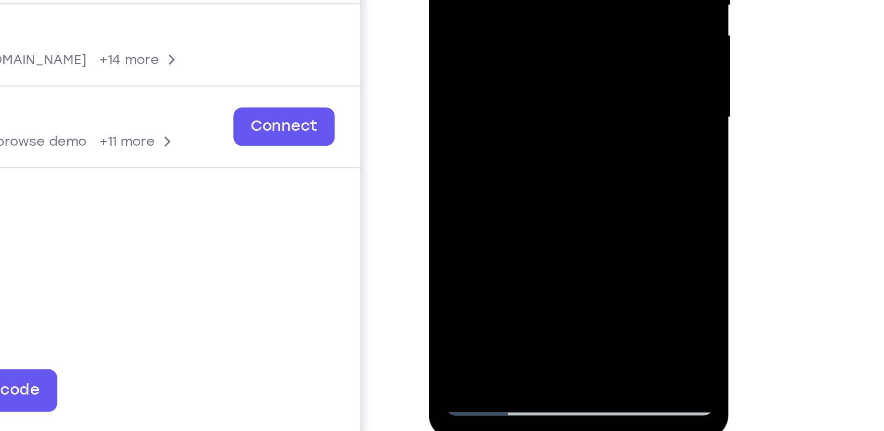
drag, startPoint x: 483, startPoint y: -18, endPoint x: 485, endPoint y: -50, distance: 31.8
drag, startPoint x: 496, startPoint y: 16, endPoint x: 493, endPoint y: -78, distance: 93.6
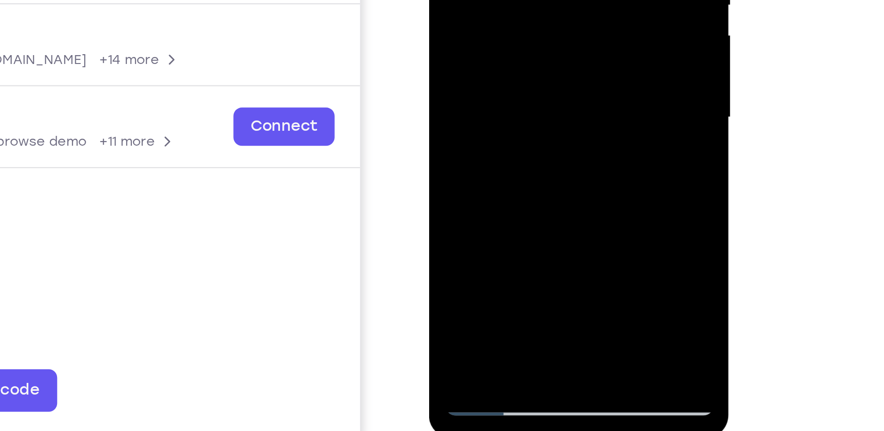
drag, startPoint x: 484, startPoint y: 22, endPoint x: 494, endPoint y: -86, distance: 108.4
drag, startPoint x: 479, startPoint y: -5, endPoint x: 485, endPoint y: -84, distance: 79.3
drag, startPoint x: 481, startPoint y: 0, endPoint x: 484, endPoint y: -59, distance: 59.0
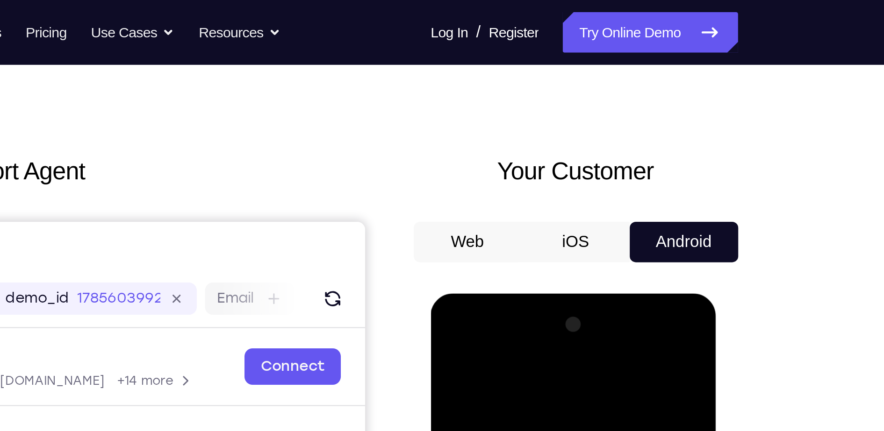
scroll to position [0, 0]
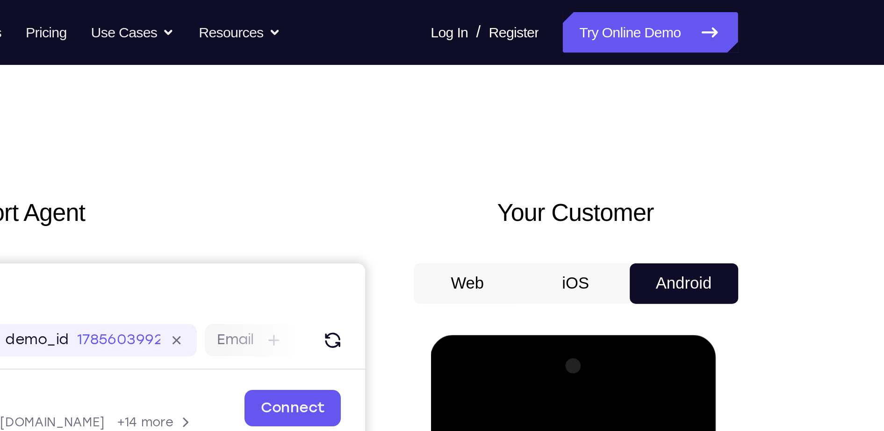
click at [668, 26] on nav "Go back Powerful, Flexible and Trustworthy. Avoid all extra friction for both A…" at bounding box center [442, 15] width 884 height 30
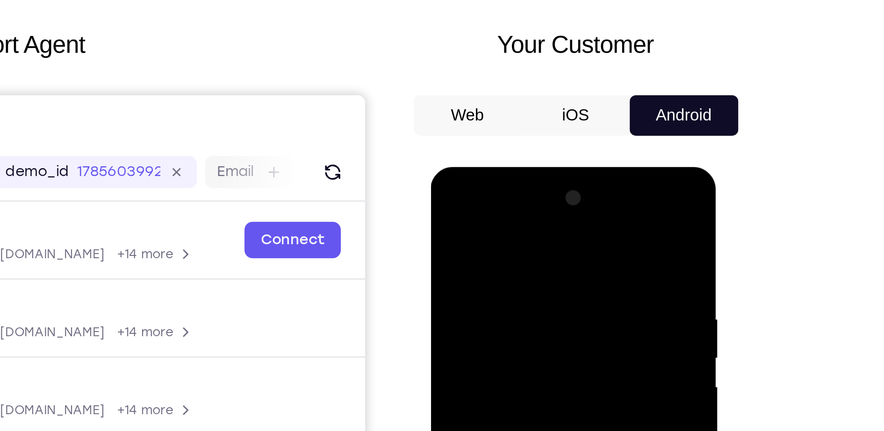
click at [548, 195] on div at bounding box center [497, 305] width 118 height 262
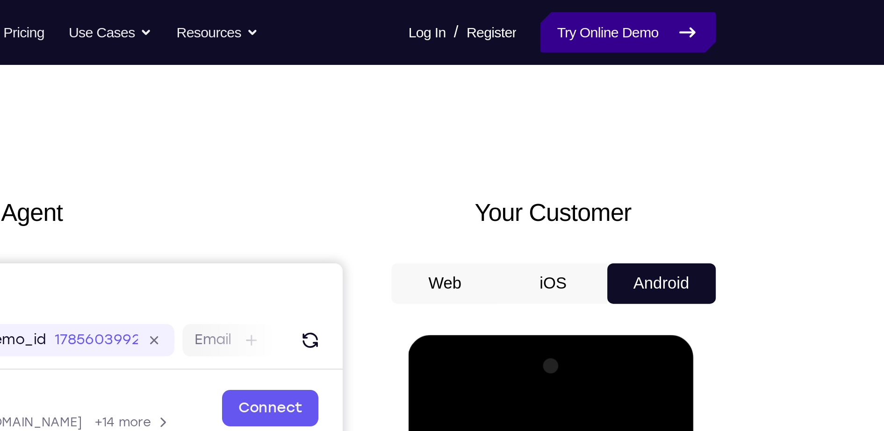
click at [673, 19] on link "Try Online Demo" at bounding box center [663, 15] width 80 height 19
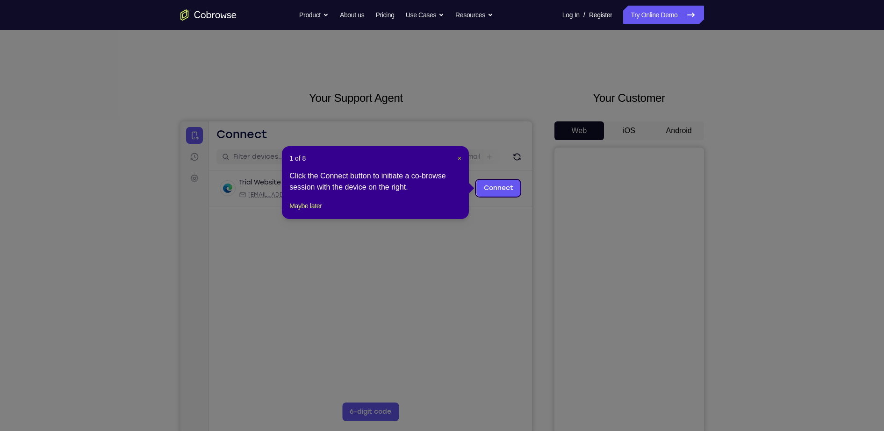
click at [458, 157] on span "×" at bounding box center [460, 158] width 4 height 7
